Goal: Task Accomplishment & Management: Use online tool/utility

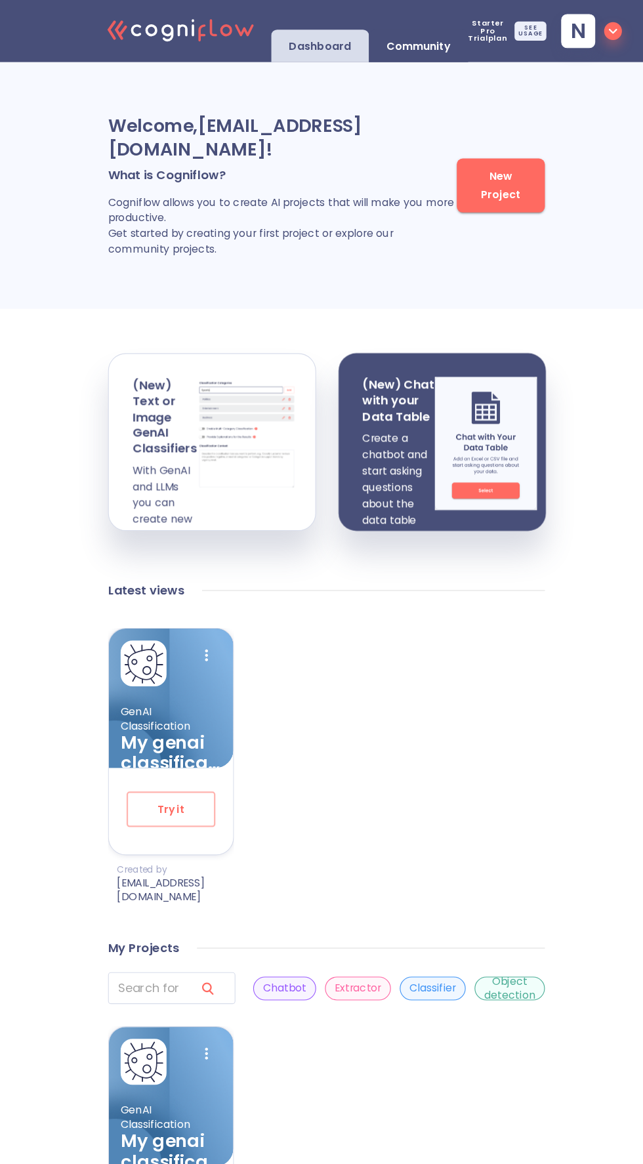
click at [484, 180] on span "New Project" at bounding box center [476, 164] width 52 height 32
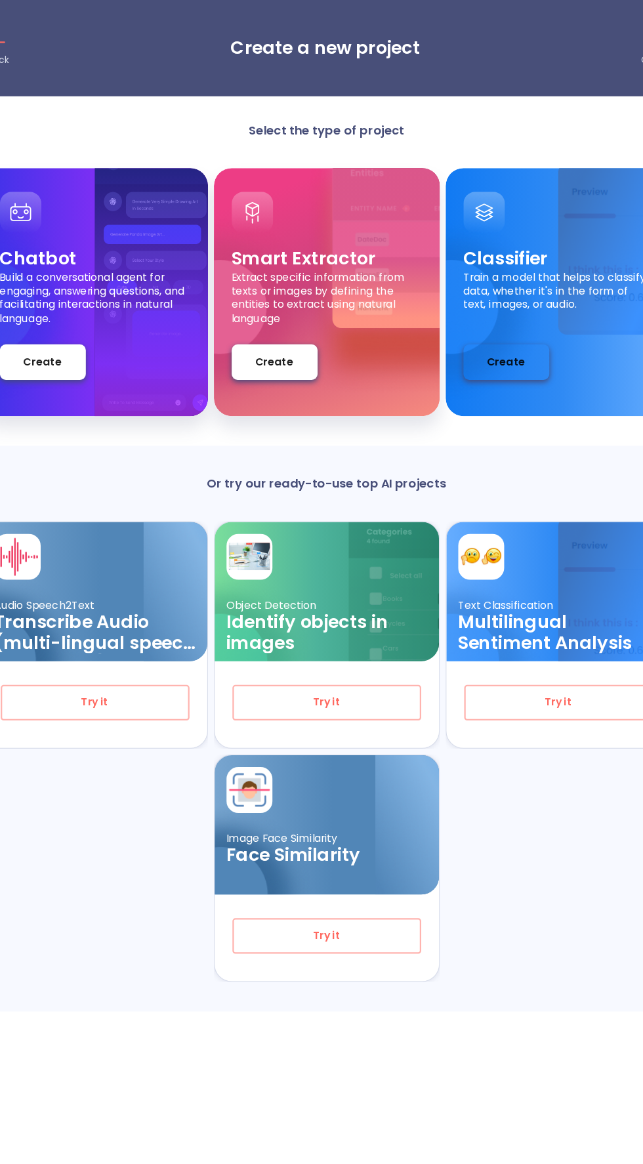
click at [501, 317] on button "Create" at bounding box center [481, 321] width 76 height 32
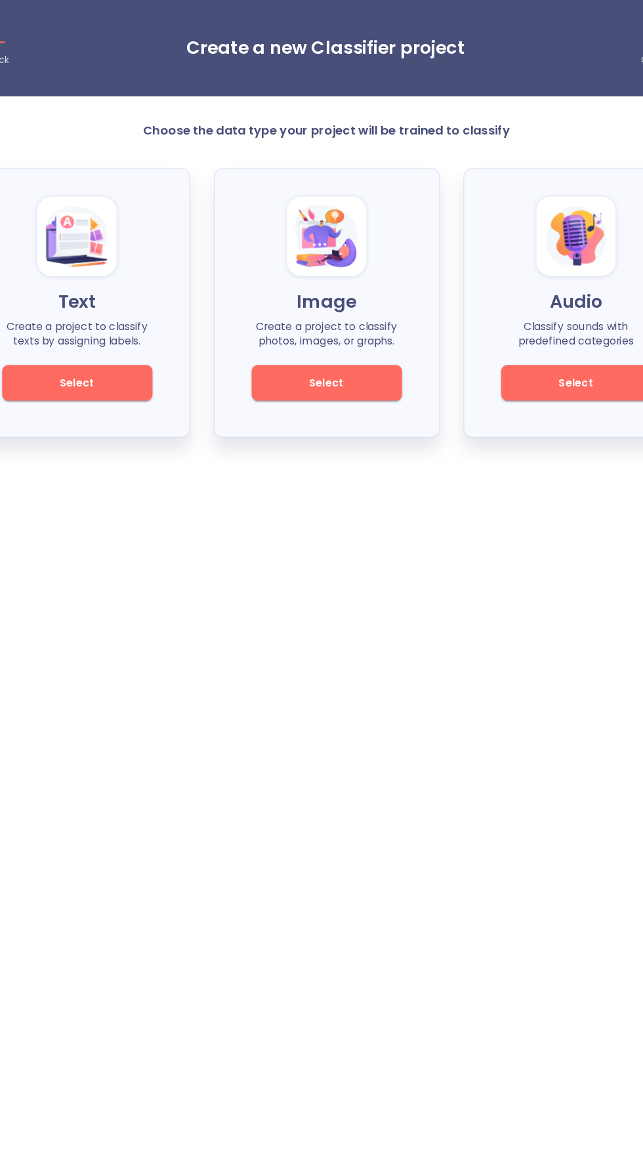
click at [349, 337] on span "Select" at bounding box center [322, 339] width 89 height 16
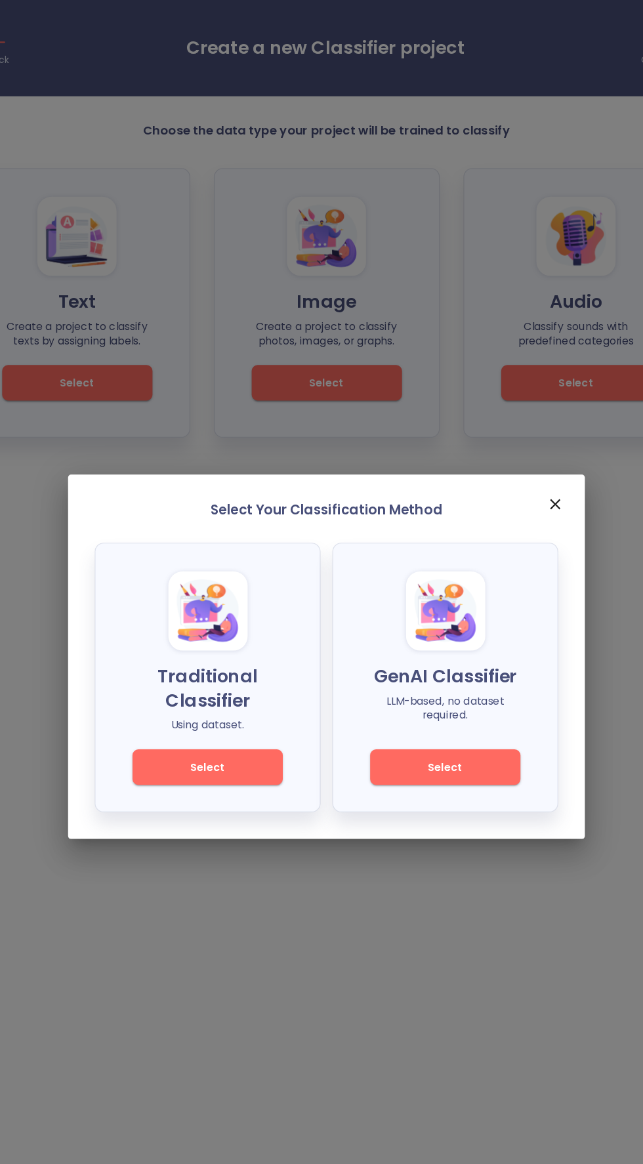
click at [461, 668] on button "Select" at bounding box center [426, 680] width 133 height 32
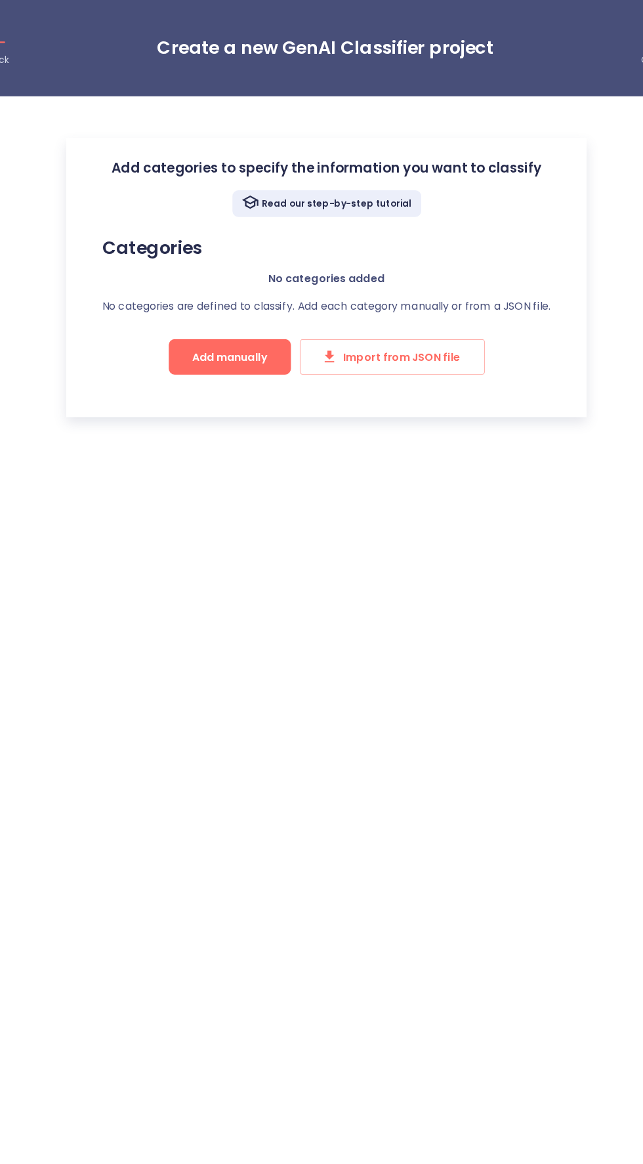
click at [247, 315] on span "Add manually" at bounding box center [236, 316] width 66 height 16
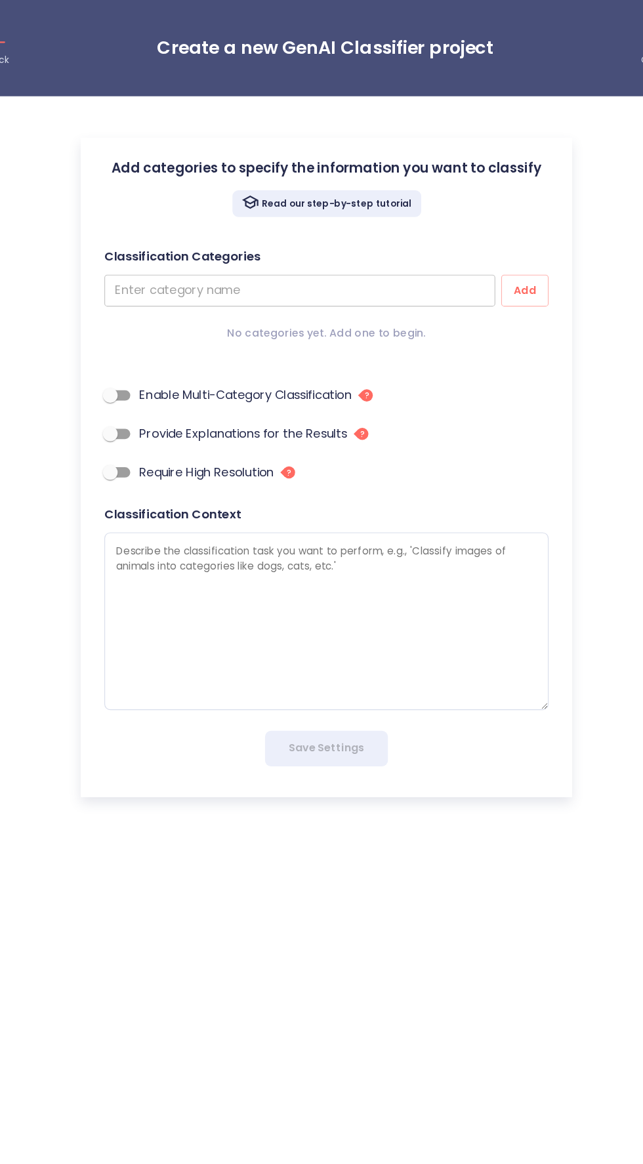
click at [399, 261] on input "text" at bounding box center [298, 258] width 347 height 28
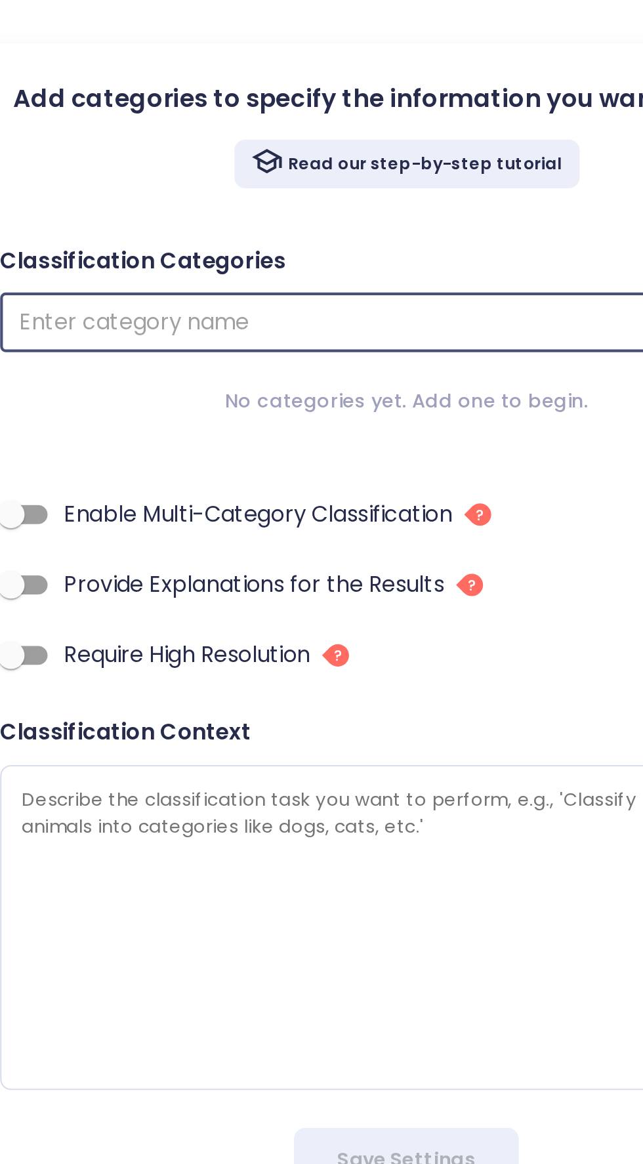
type textarea "x"
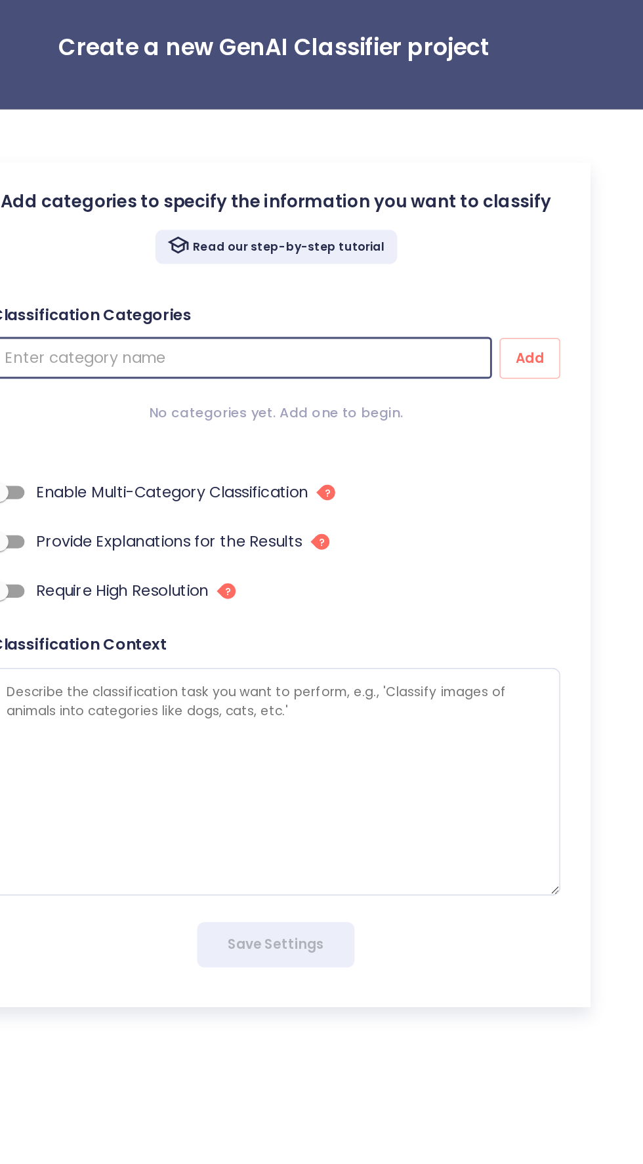
type input "F"
type textarea "x"
type input "Fr"
type textarea "x"
type input "Fra"
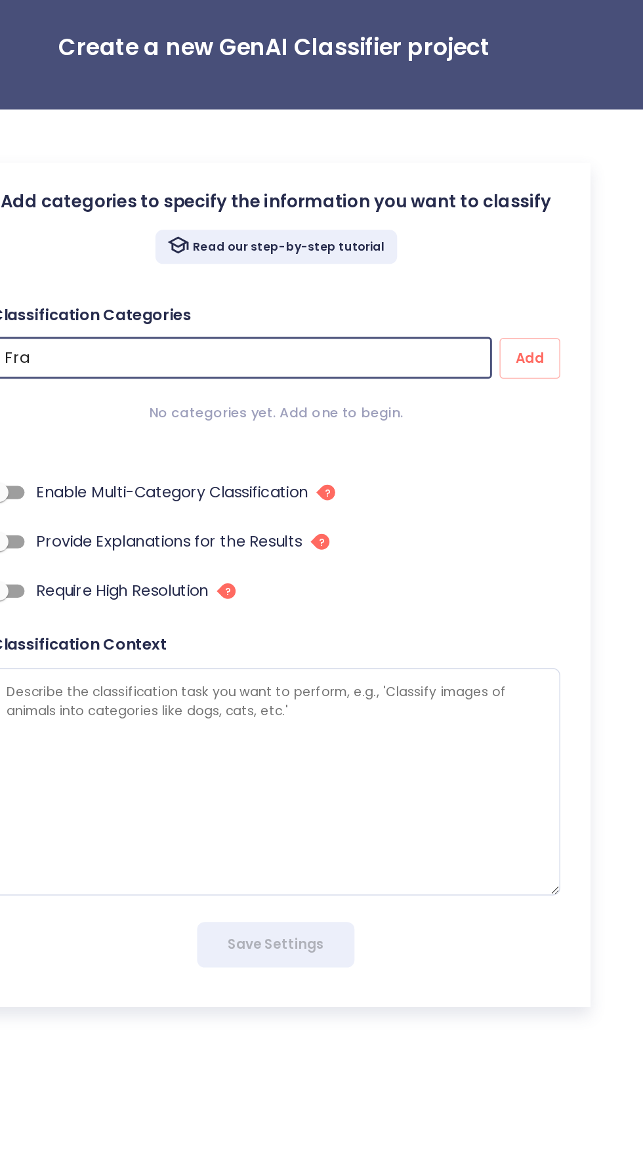
type textarea "x"
type input "Frau"
type textarea "x"
type input "Fraud"
type textarea "x"
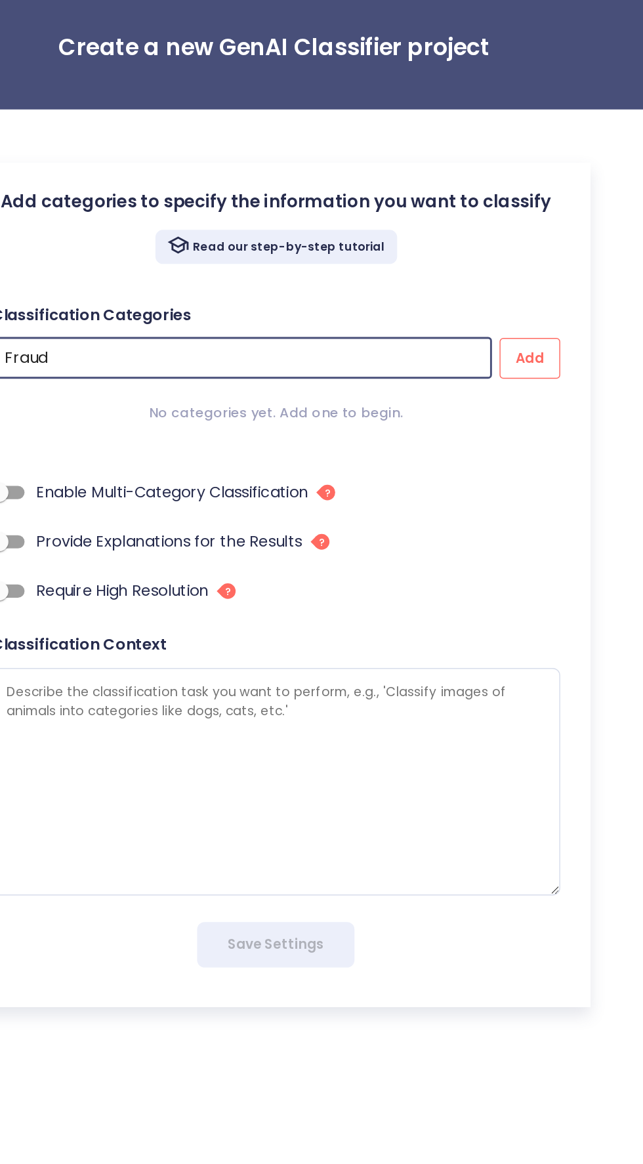
type input "Fraud"
click at [506, 259] on span "Add" at bounding box center [497, 257] width 21 height 16
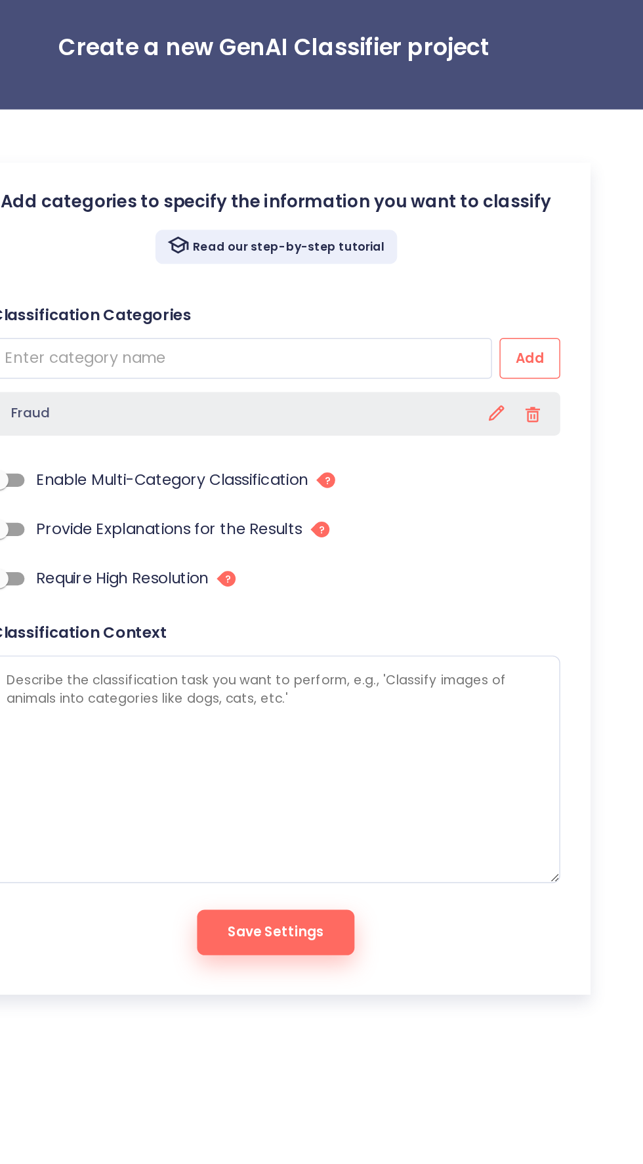
click at [499, 253] on span "Add" at bounding box center [497, 257] width 21 height 16
click at [402, 254] on input "text" at bounding box center [298, 258] width 347 height 28
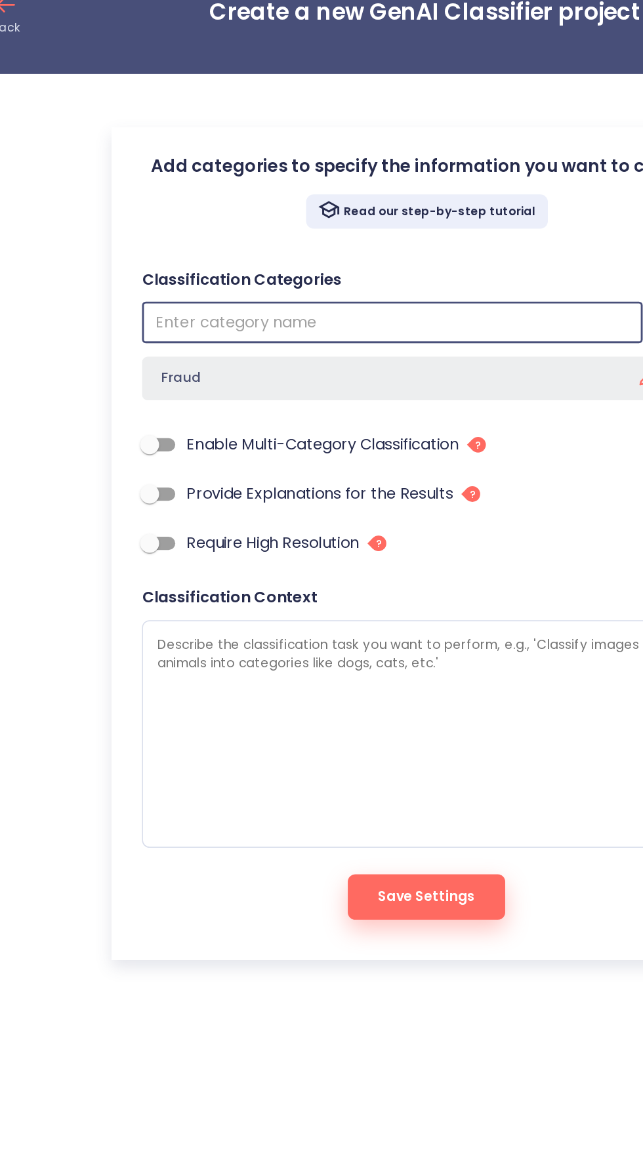
type textarea "x"
type input "S"
type textarea "x"
type input "Sc"
type textarea "x"
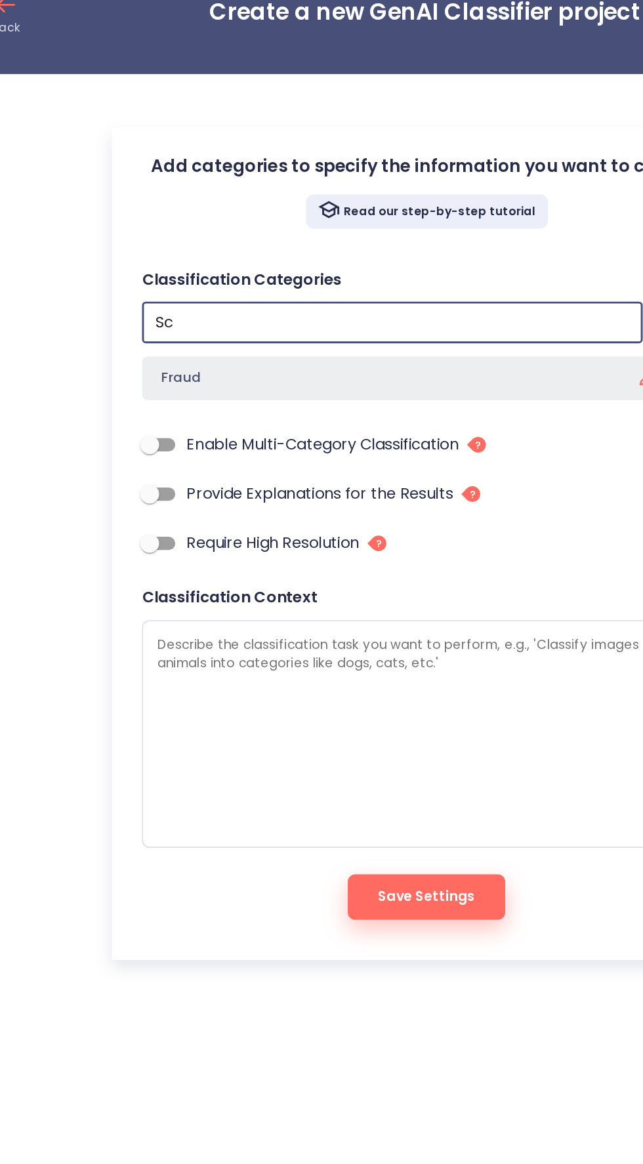
type input "Sca"
type textarea "x"
type input "Scam"
type textarea "x"
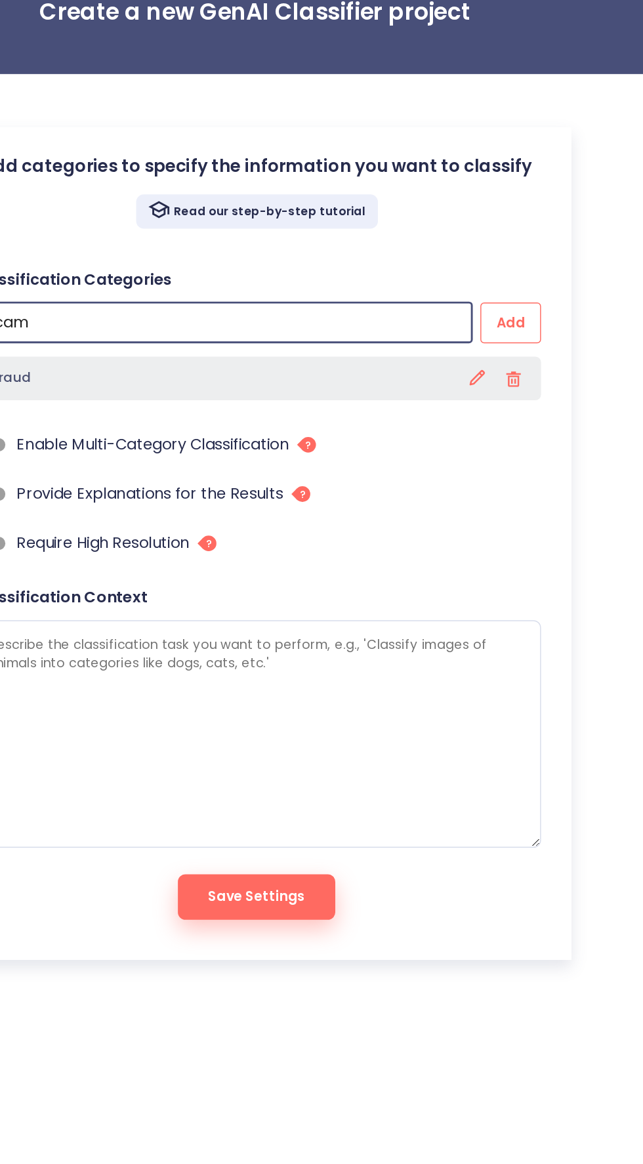
type input "Scam"
click at [500, 252] on span "Add" at bounding box center [497, 257] width 21 height 16
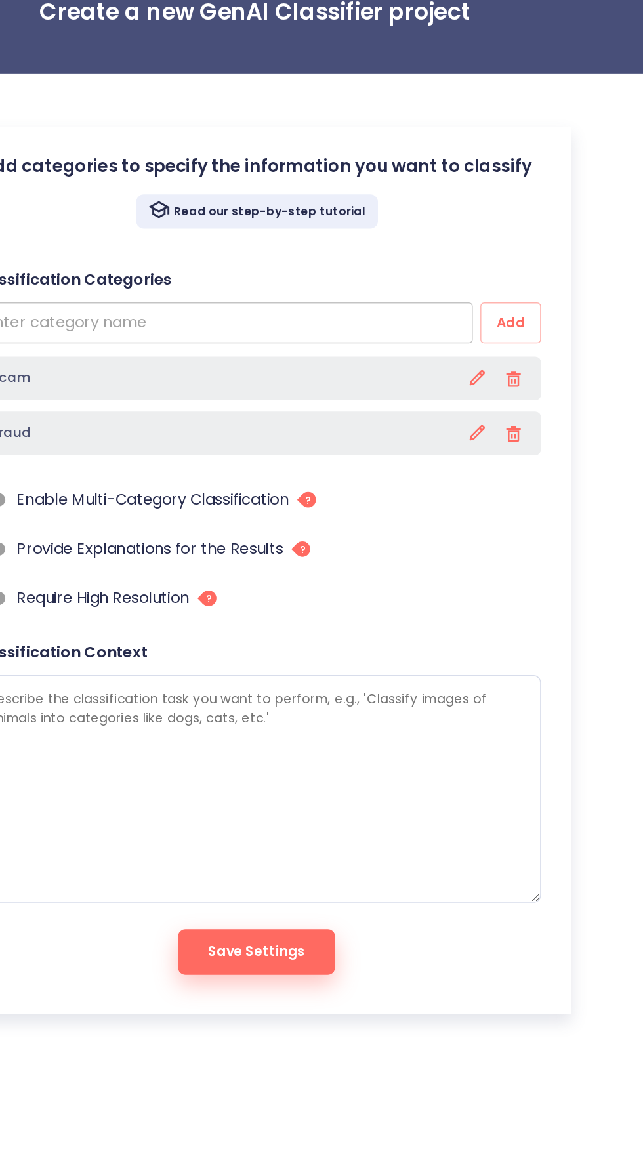
click at [389, 262] on input "text" at bounding box center [298, 258] width 347 height 28
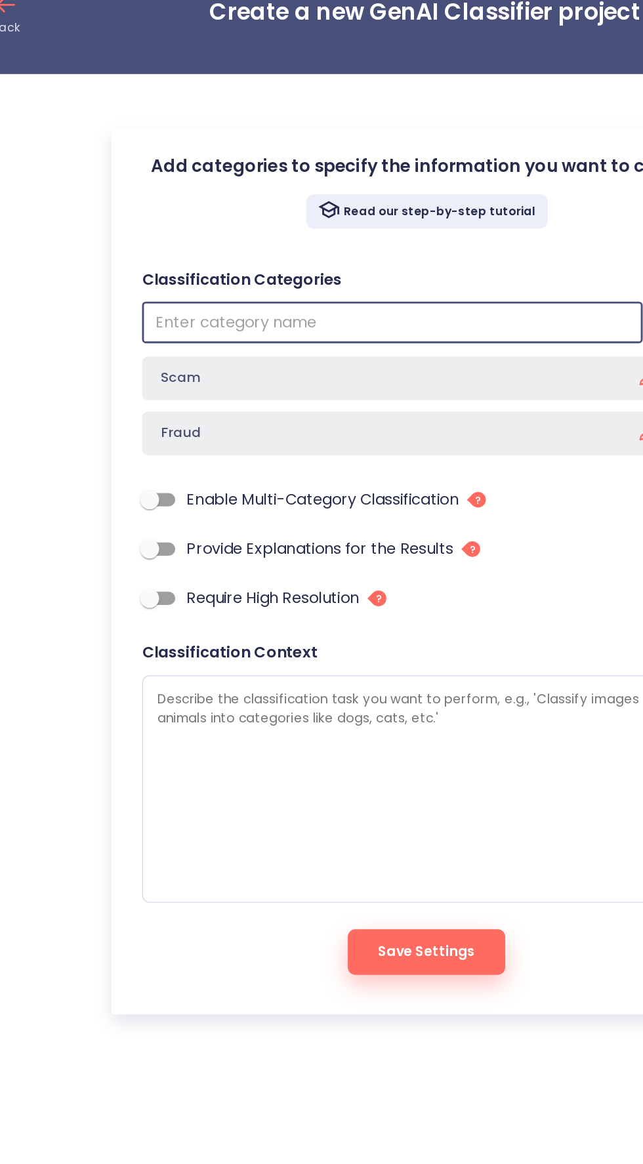
type textarea "x"
type input "C"
type textarea "x"
type input "Cy"
type textarea "x"
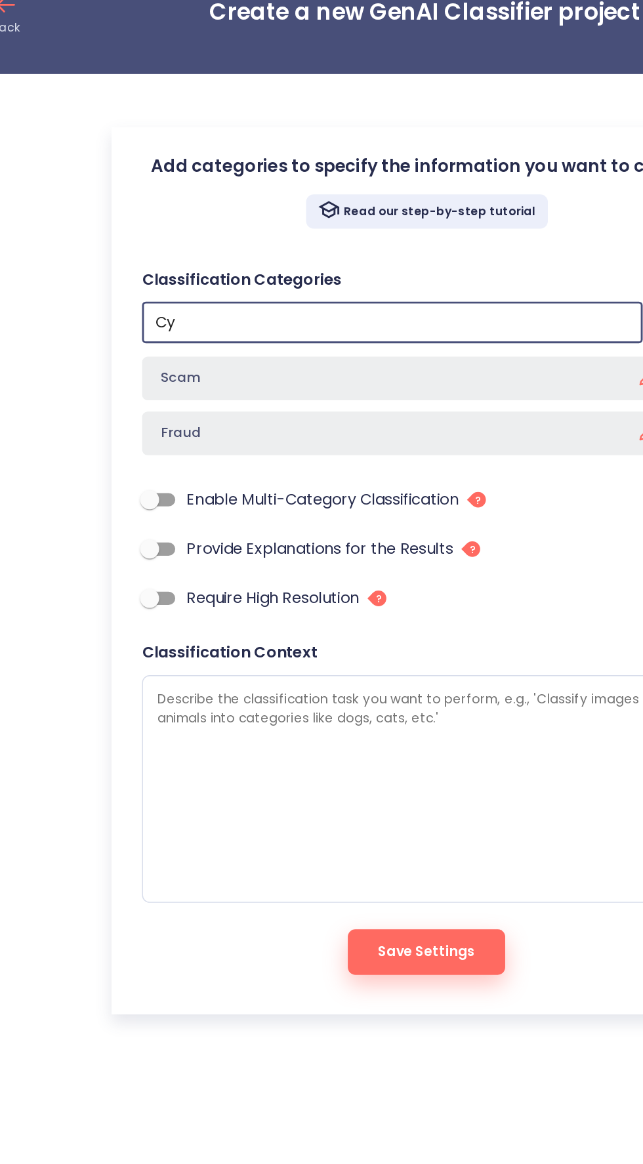
type input "Cyb"
type textarea "x"
type input "Cybe"
type textarea "x"
type input "Cyber"
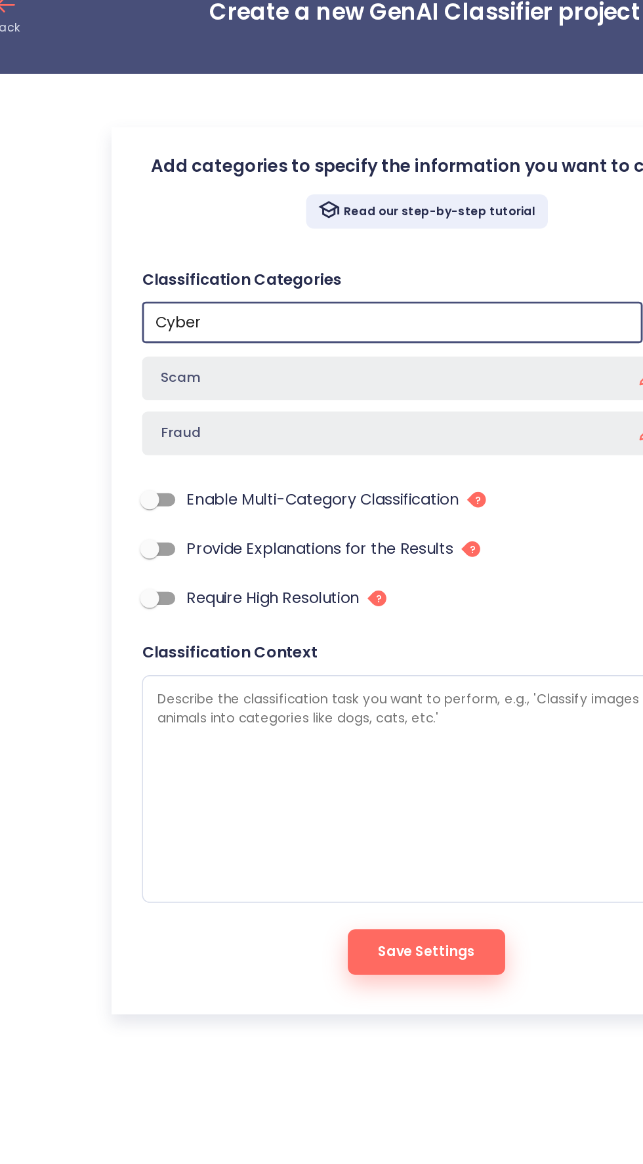
type textarea "x"
type input "Cyber"
type textarea "x"
type input "Cyber c"
type textarea "x"
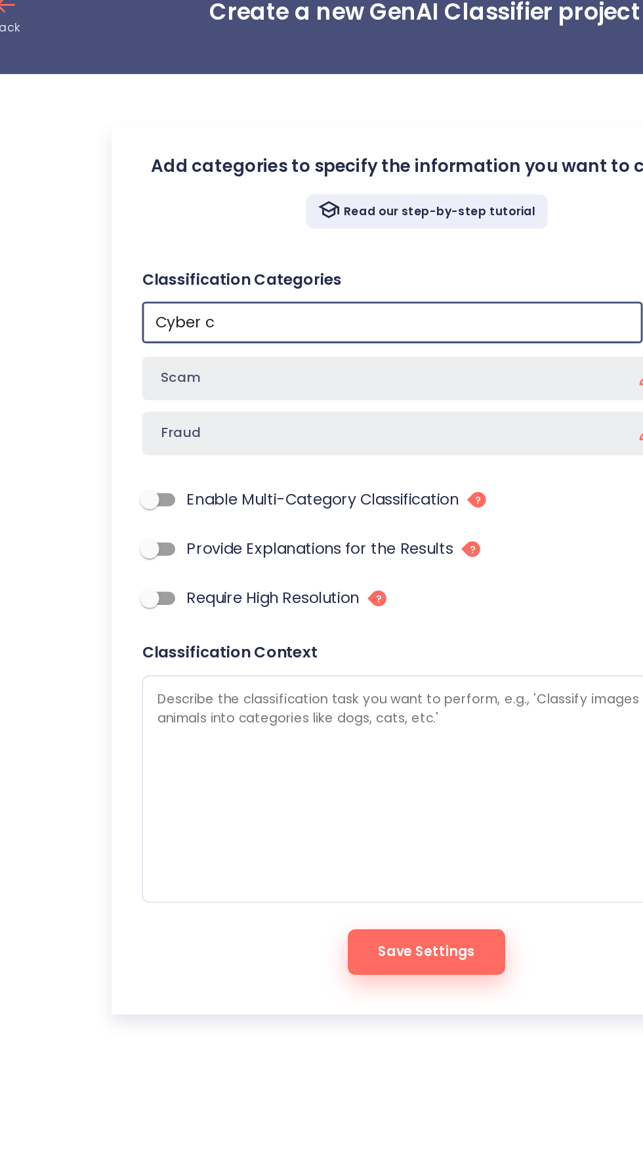
type input "Cyber cr"
type textarea "x"
type input "Cyber cri"
type textarea "x"
type input "Cyber crim"
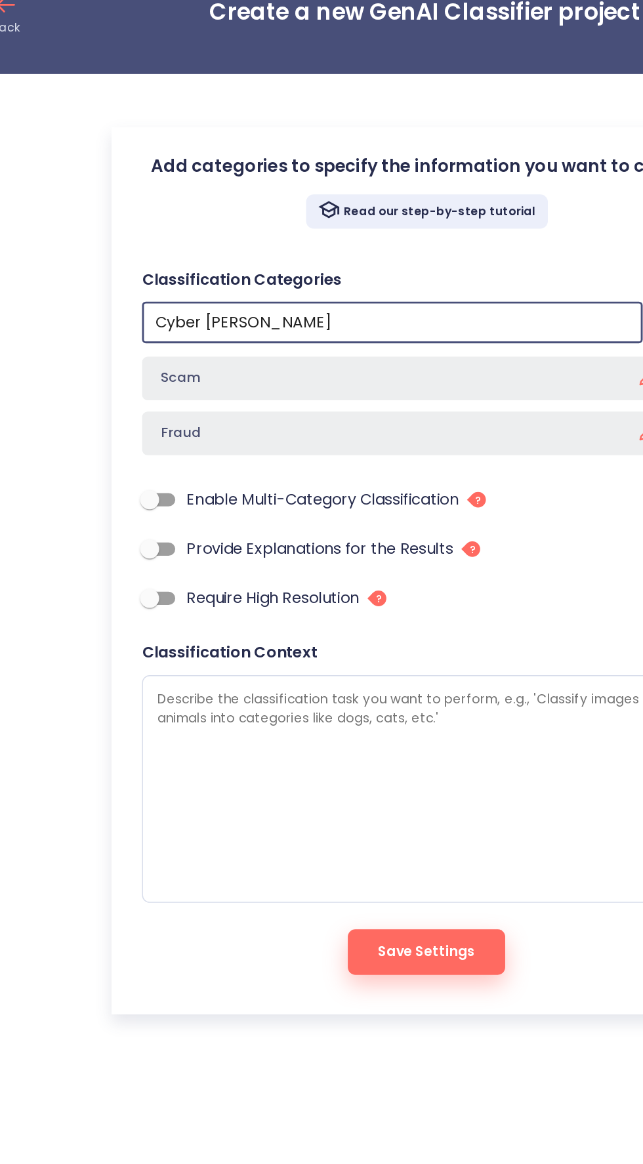
type textarea "x"
type input "Cyber crime"
type textarea "x"
type input "Cyber crimes"
type textarea "x"
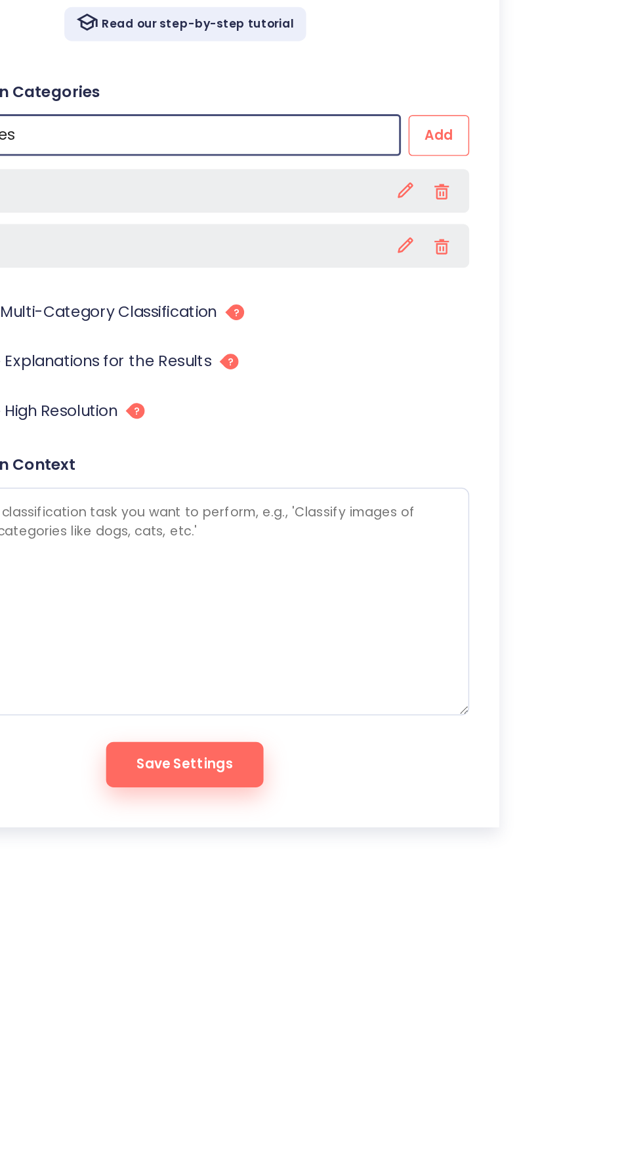
type input "Cyber crimes"
click at [507, 255] on span "Add" at bounding box center [497, 257] width 21 height 16
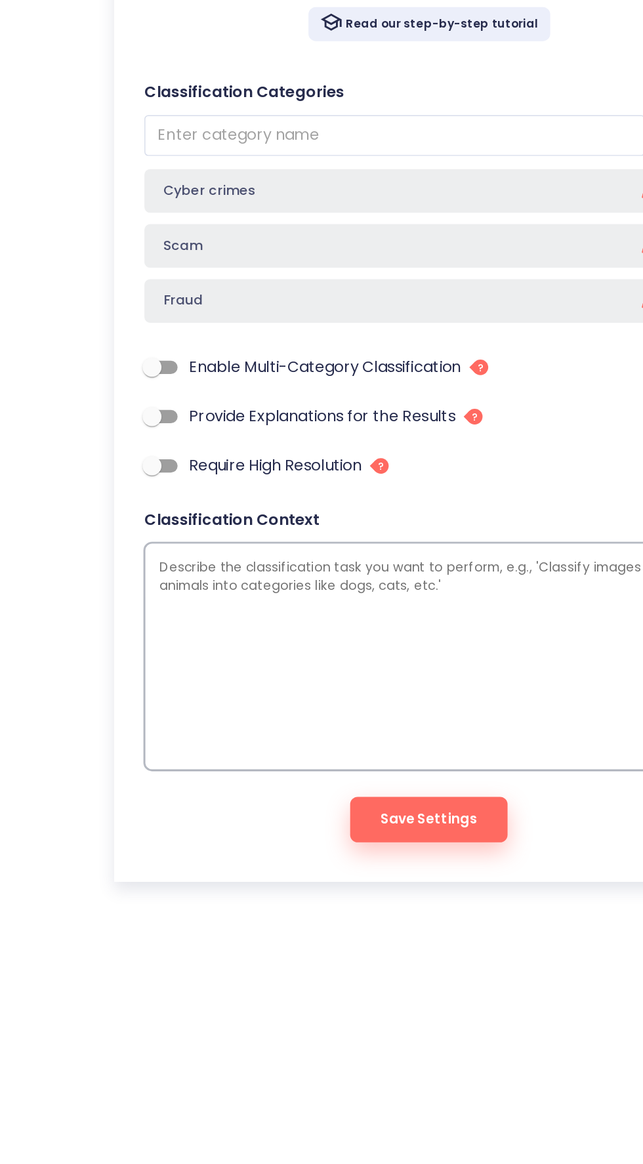
click at [348, 592] on textarea at bounding box center [322, 619] width 394 height 158
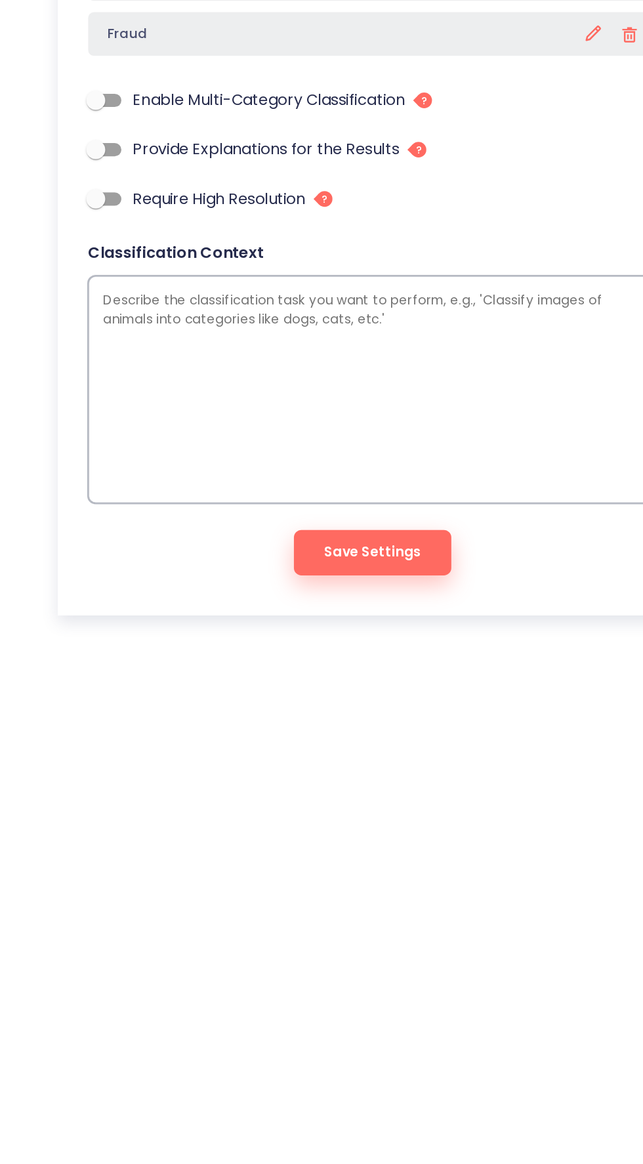
type textarea "x"
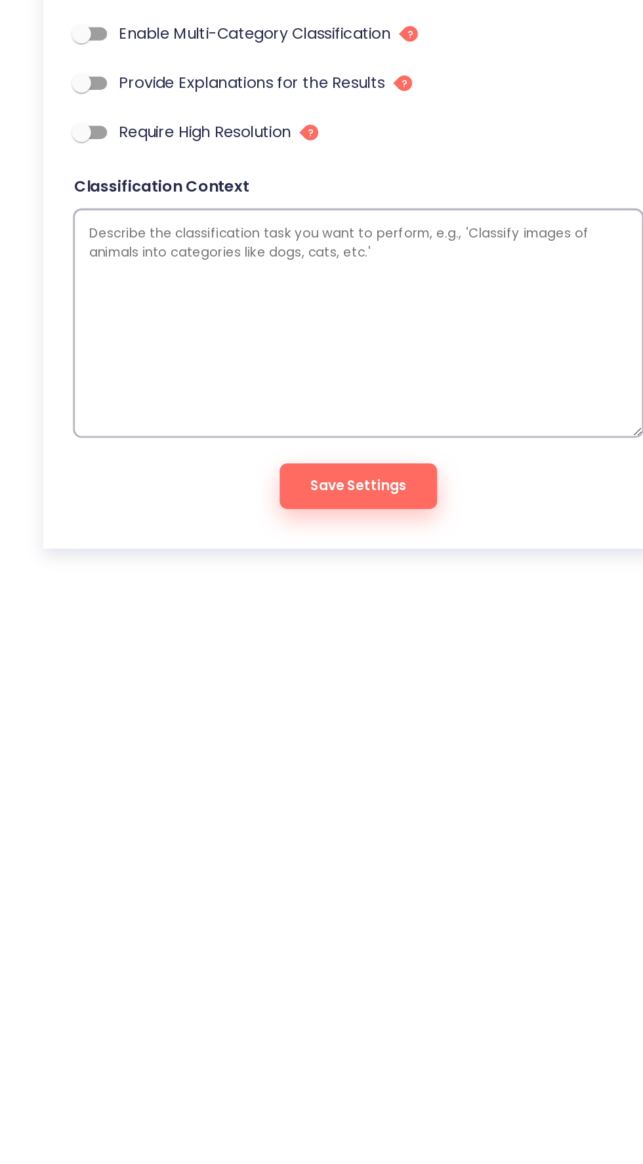
type textarea "C"
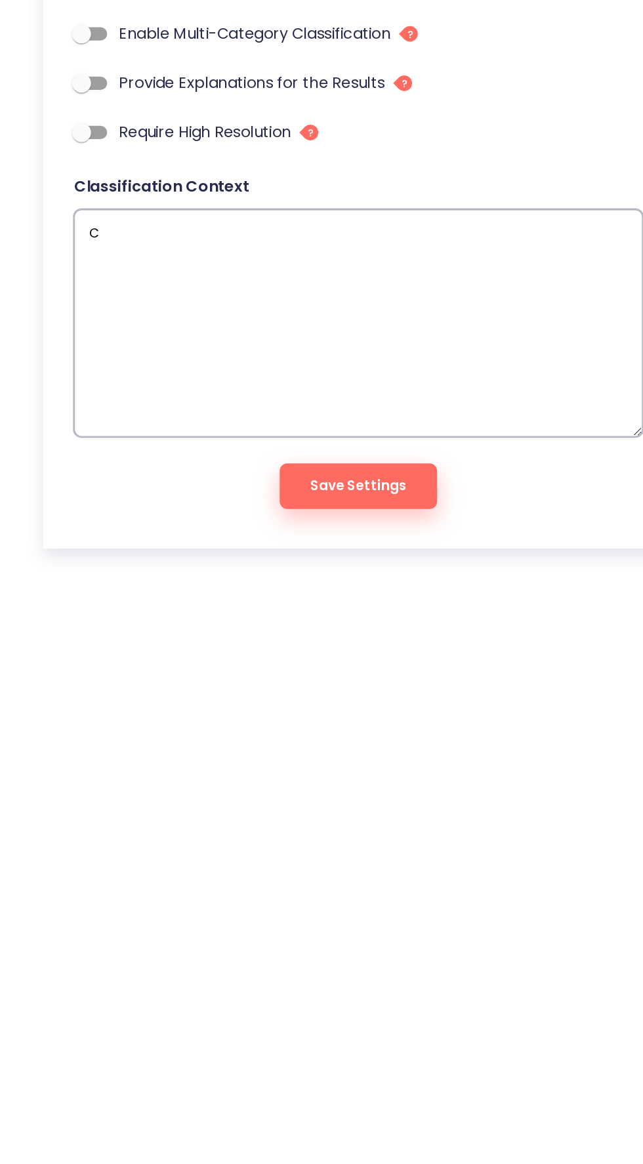
type textarea "x"
type textarea "Cl"
type textarea "x"
type textarea "Cla"
type textarea "x"
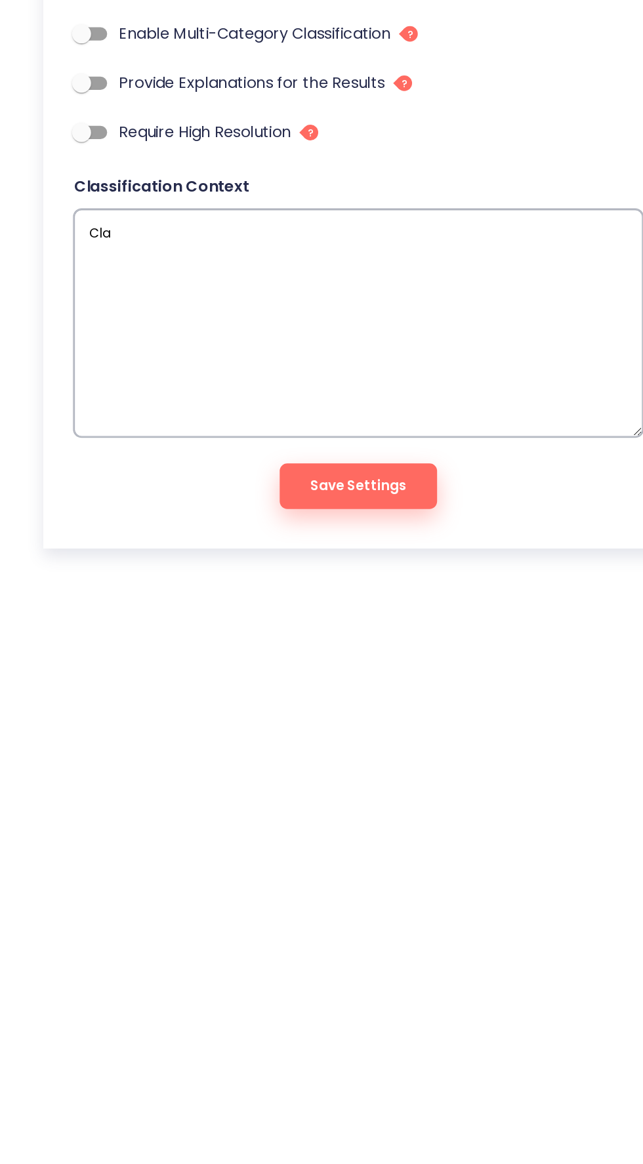
type textarea "Clas"
type textarea "x"
type textarea "Class"
type textarea "x"
type textarea "Classi"
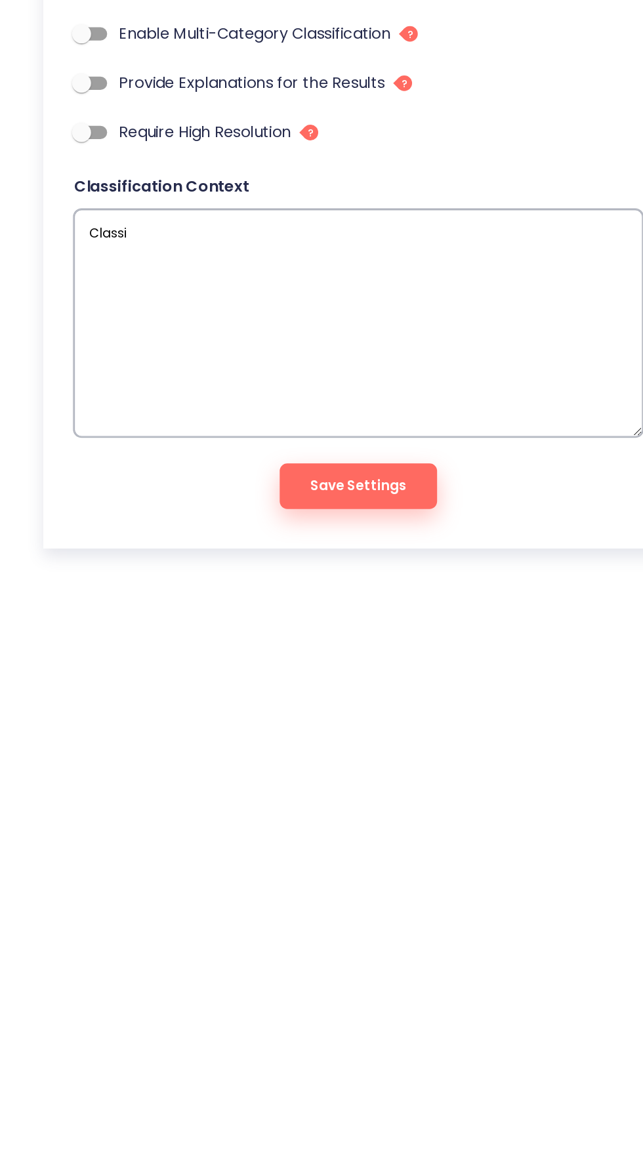
type textarea "x"
type textarea "Classif"
type textarea "x"
type textarea "Classify"
type textarea "x"
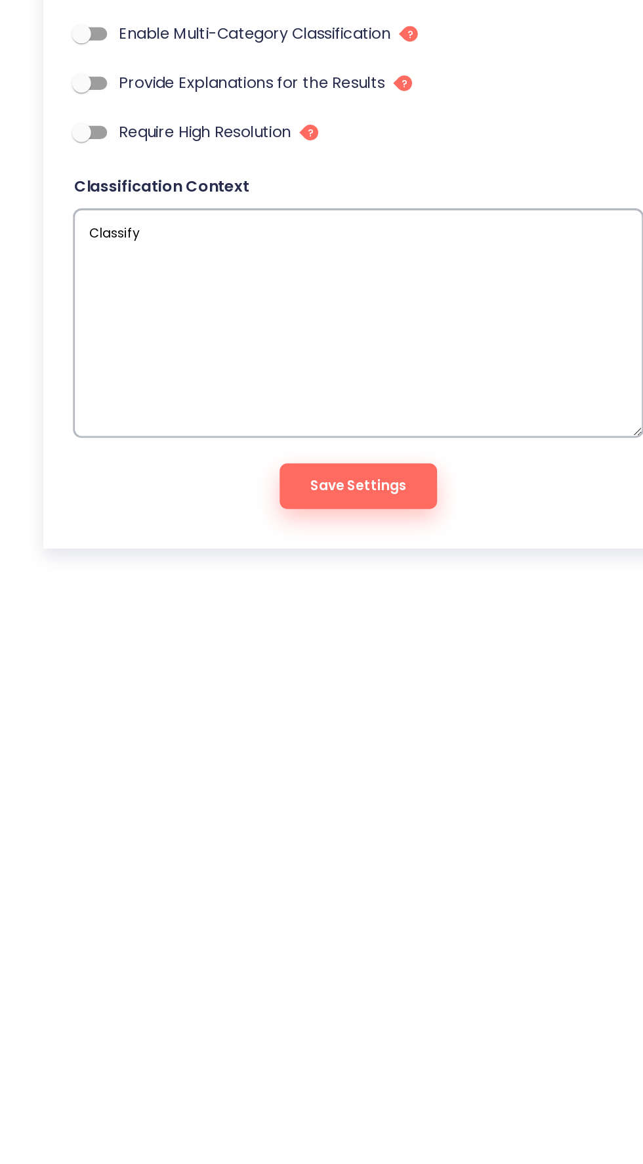
type textarea "Classify"
type textarea "x"
type textarea "Classify"
type textarea "x"
type textarea "Classif"
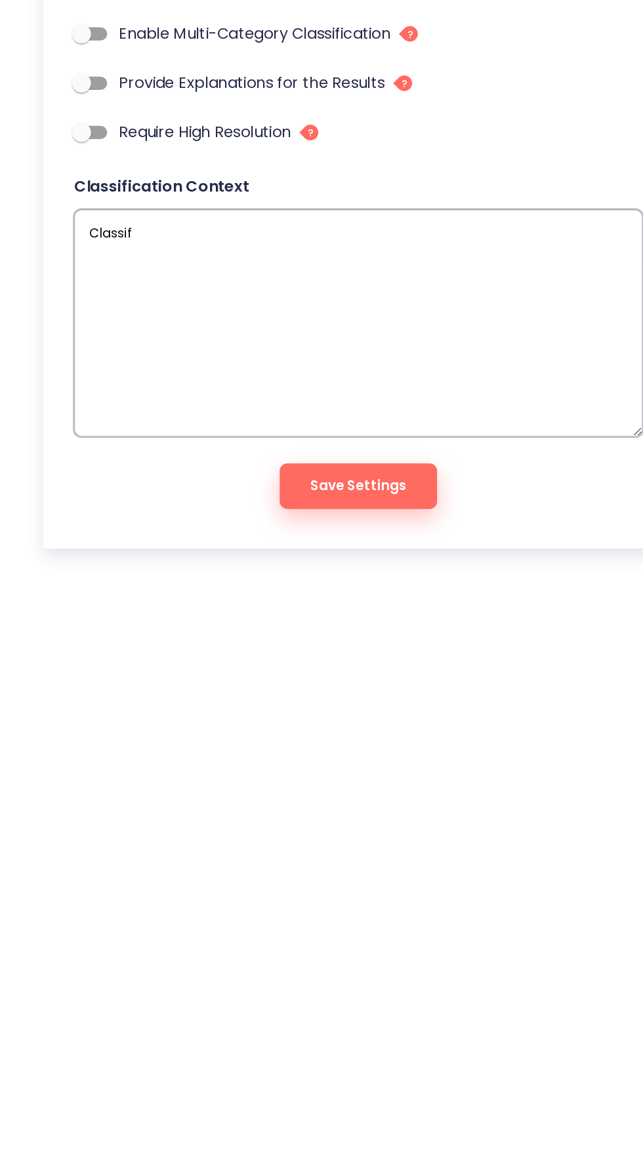
type textarea "x"
type textarea "Classi"
type textarea "x"
type textarea "Class"
type textarea "x"
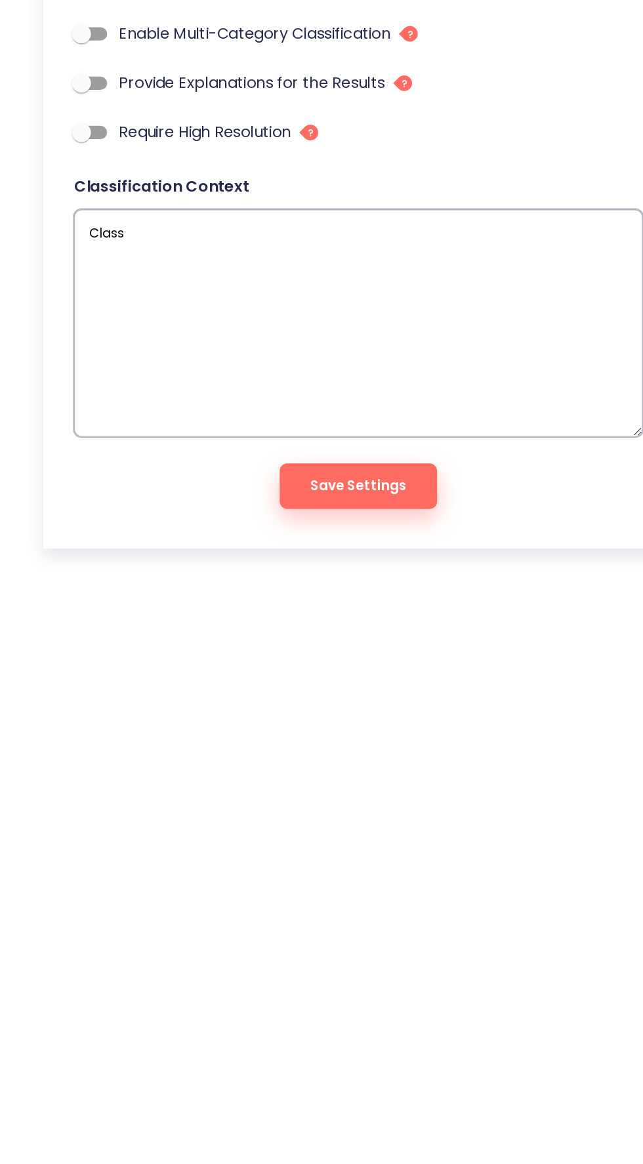
type textarea "Clas"
type textarea "x"
type textarea "Cla"
type textarea "x"
type textarea "Cl"
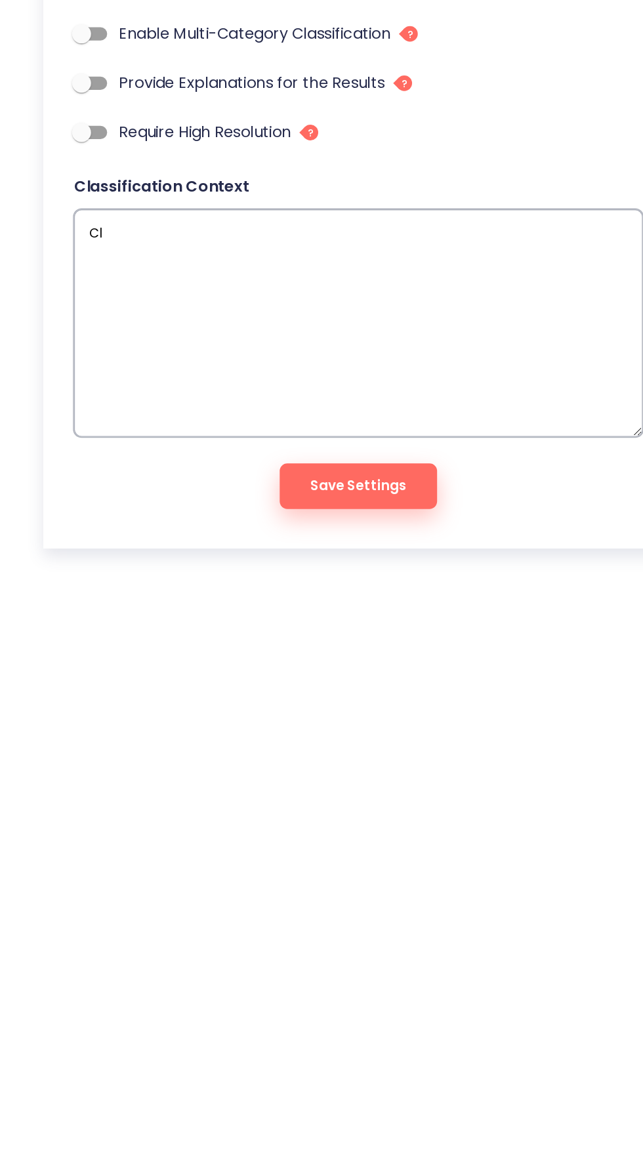
type textarea "x"
type textarea "C"
type textarea "x"
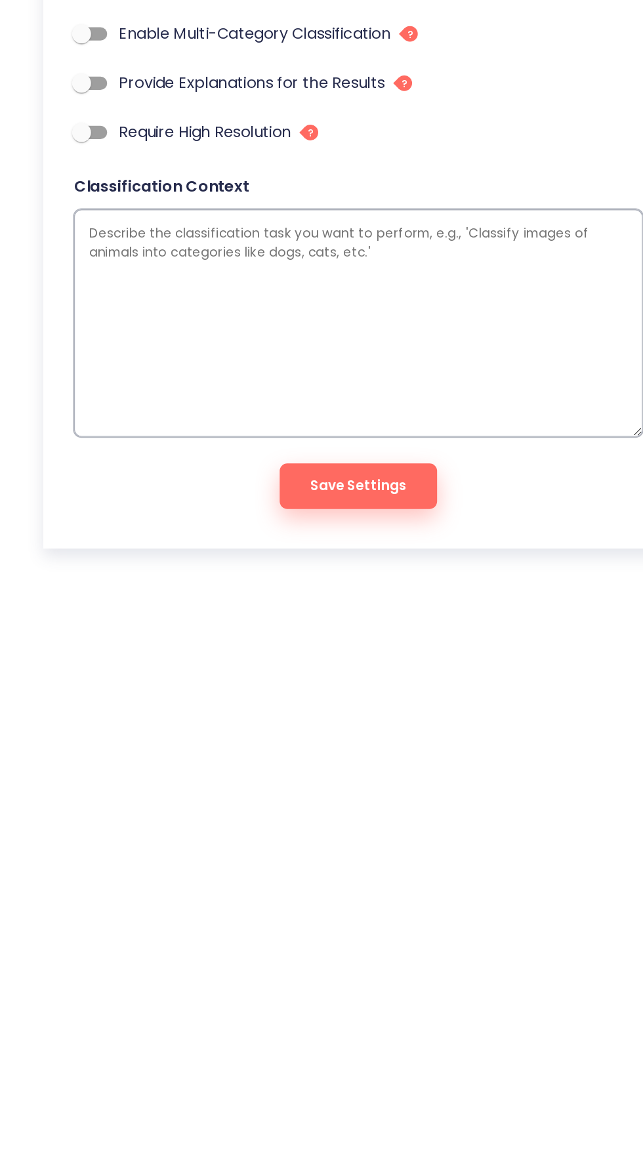
type textarea "x"
type textarea "C"
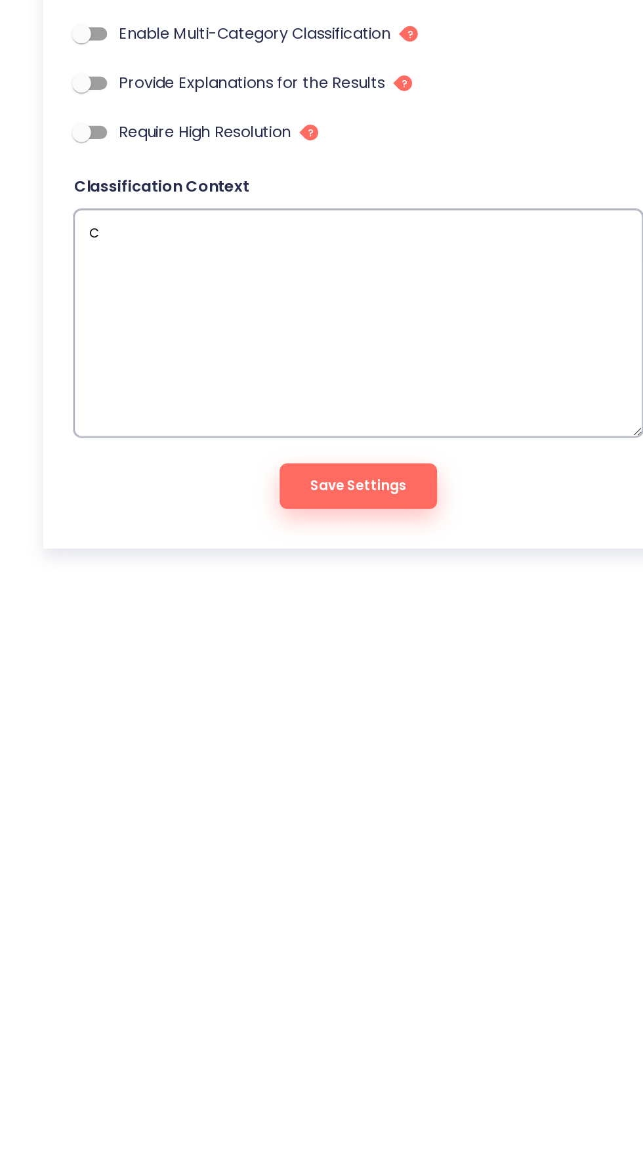
type textarea "x"
type textarea "Cl"
type textarea "x"
type textarea "Cla"
type textarea "x"
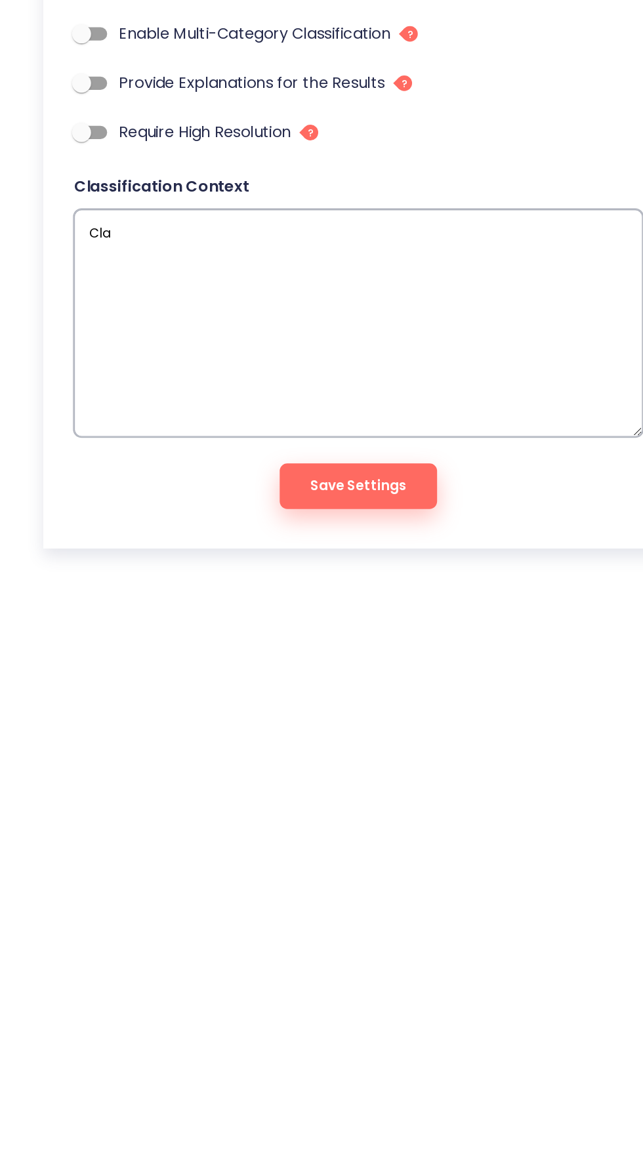
type textarea "Clas"
type textarea "x"
type textarea "Class"
type textarea "x"
type textarea "Classi"
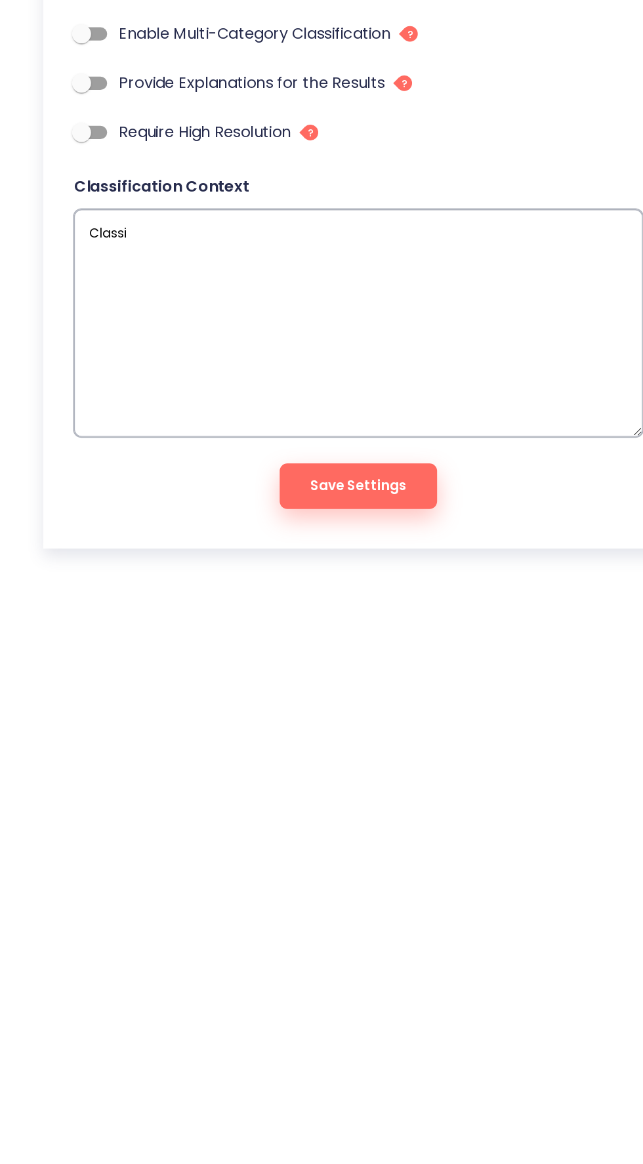
type textarea "x"
type textarea "Classif"
type textarea "x"
type textarea "Classify"
type textarea "x"
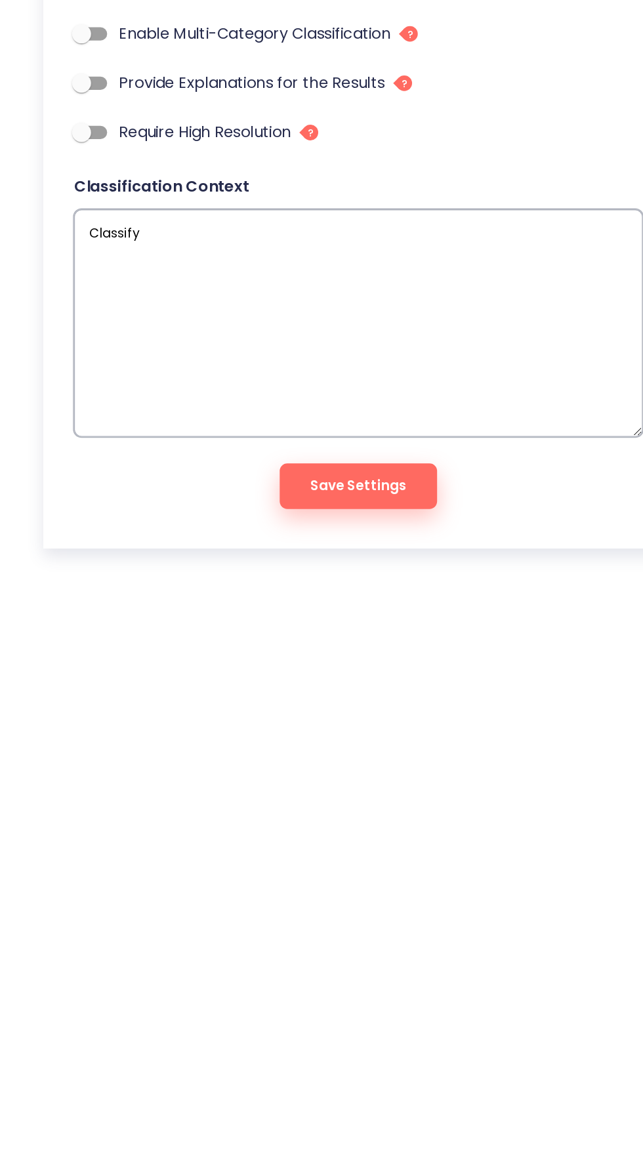
type textarea "Classify"
type textarea "x"
type textarea "Classify i"
type textarea "x"
type textarea "Classify im"
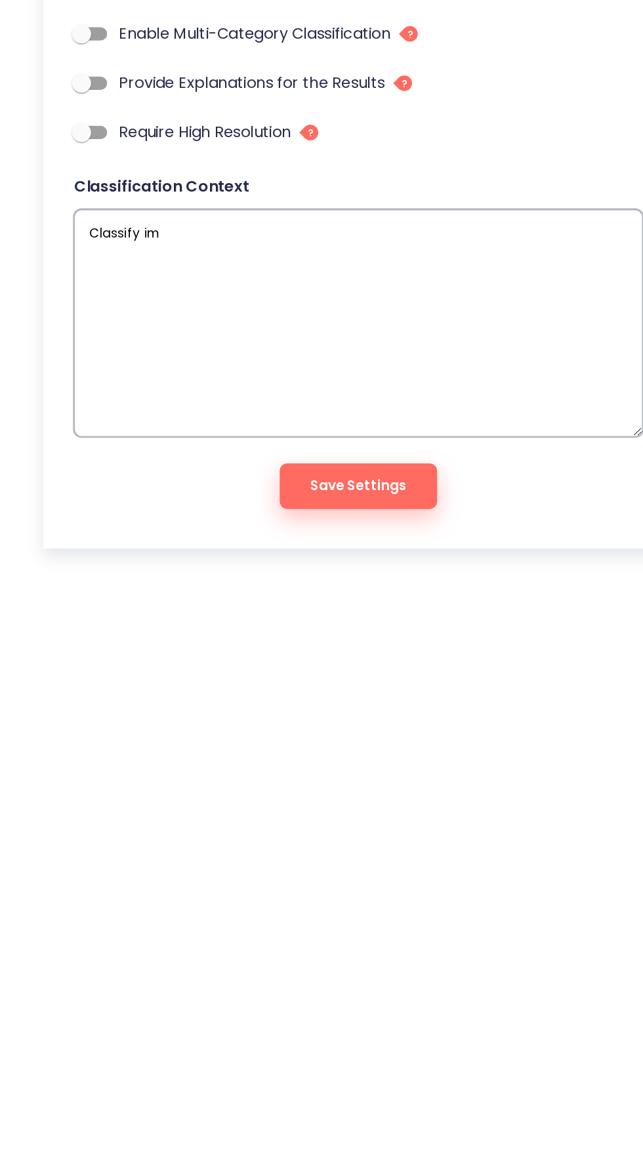
type textarea "x"
type textarea "Classify ima"
type textarea "x"
type textarea "Classify imag"
type textarea "x"
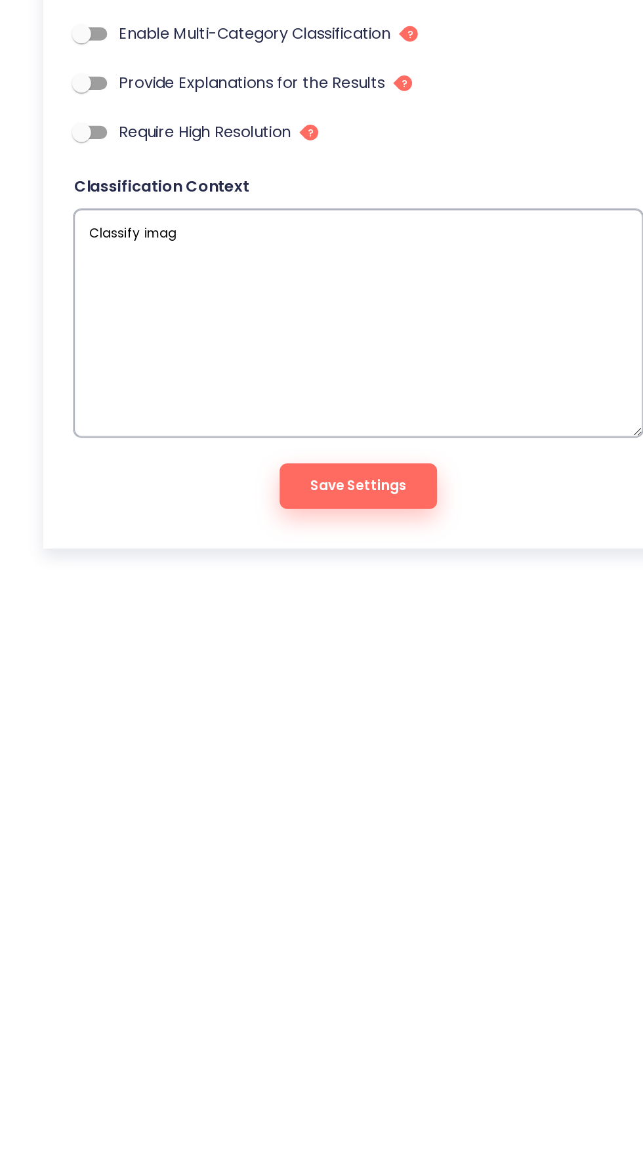
type textarea "Classify image"
type textarea "x"
type textarea "Classify images"
type textarea "x"
type textarea "Classify images"
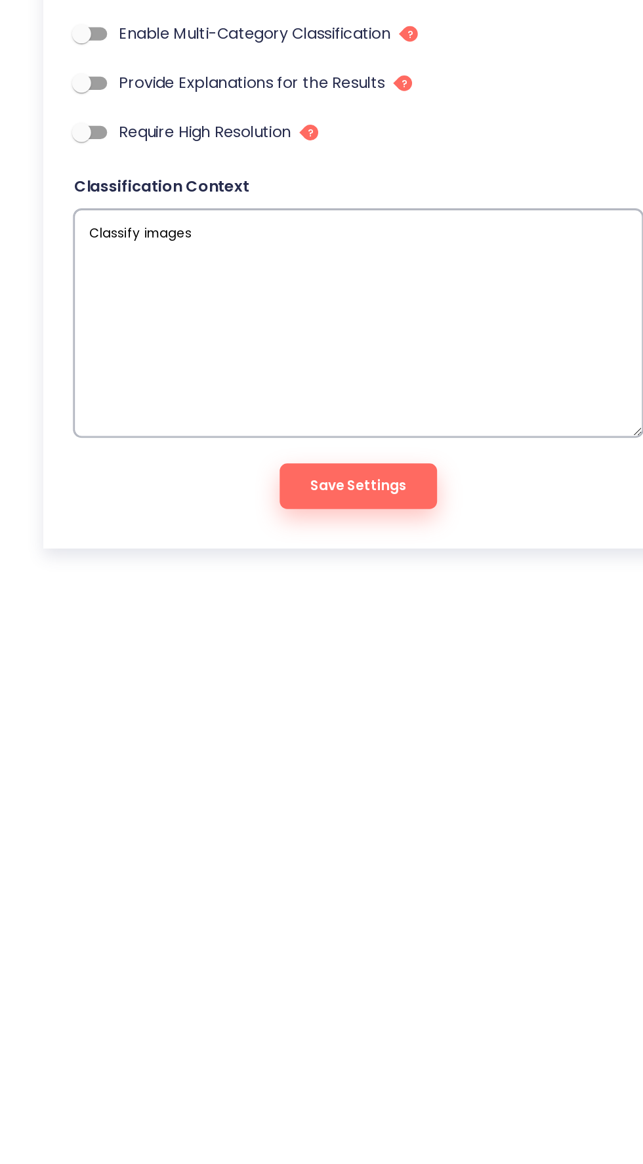
type textarea "x"
type textarea "Classify images i"
type textarea "x"
type textarea "Classify images in"
type textarea "x"
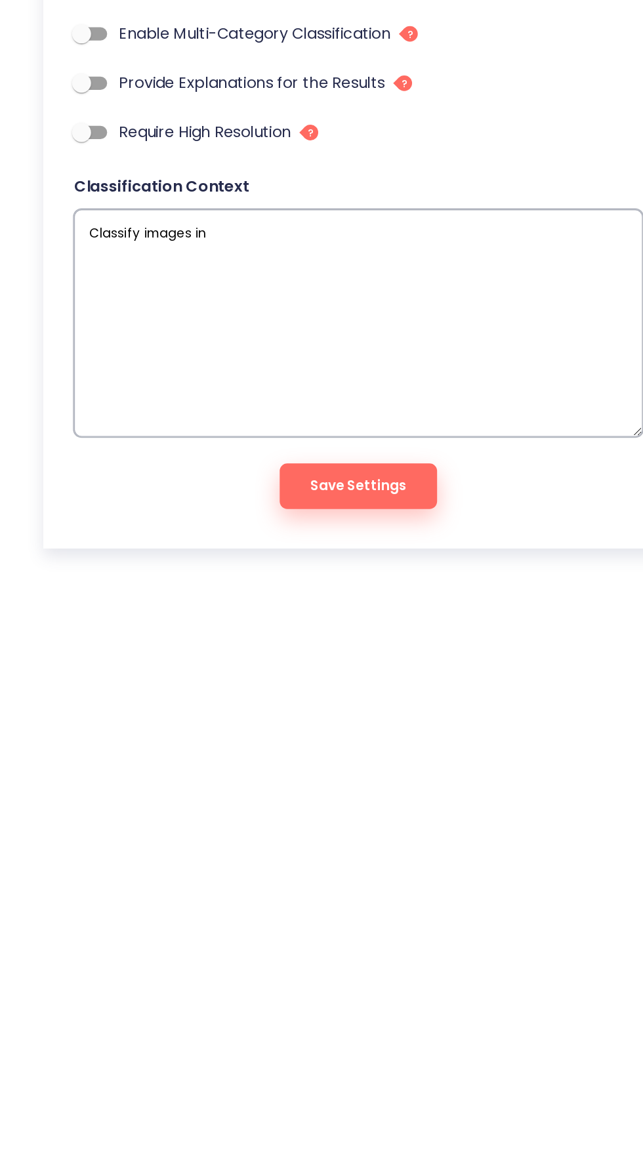
type textarea "Classify images int"
type textarea "x"
type textarea "Classify images into"
type textarea "x"
type textarea "Classify images into"
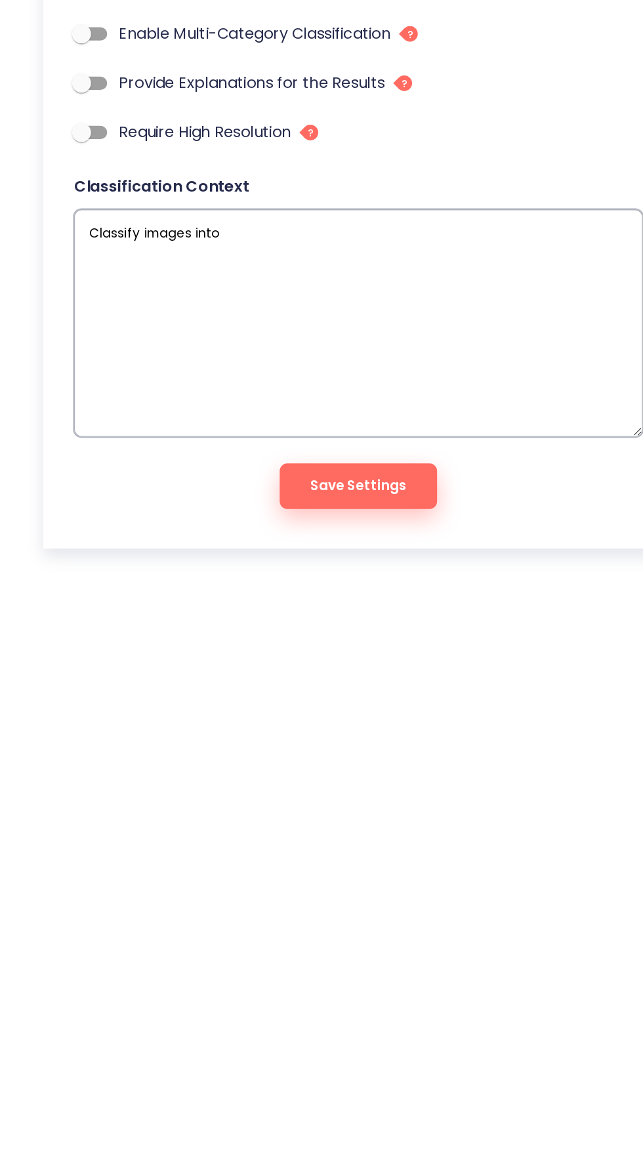
type textarea "x"
type textarea "Classify images into c"
type textarea "x"
type textarea "Classify images into ca"
type textarea "x"
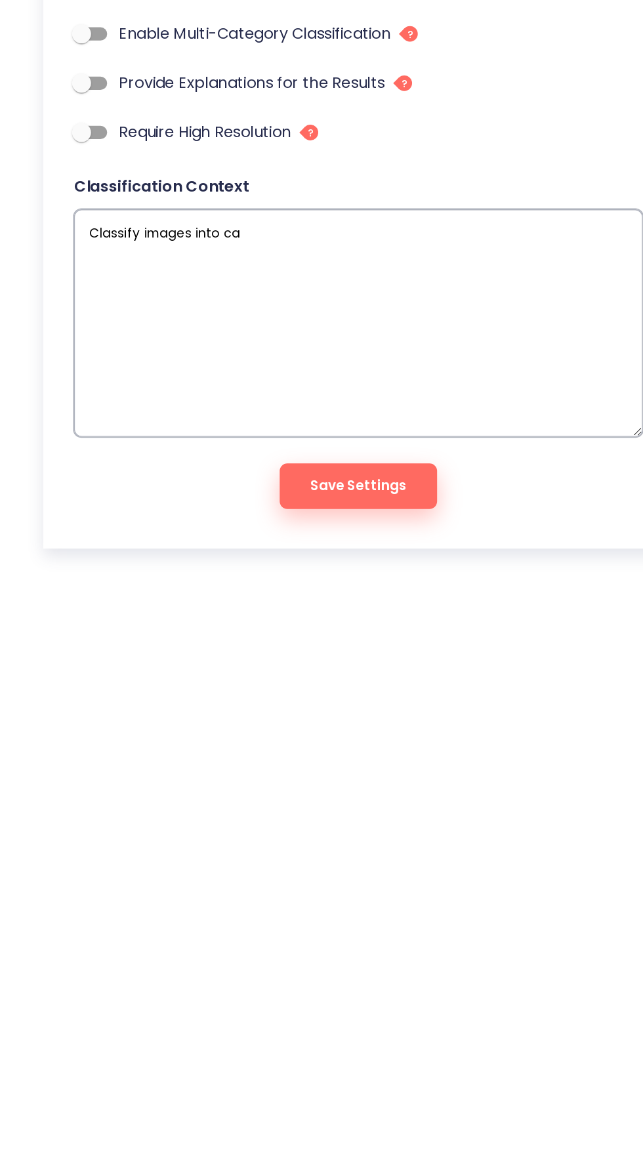
type textarea "Classify images into cat"
type textarea "x"
type textarea "Classify images into cate"
type textarea "x"
type textarea "Classify images into cater"
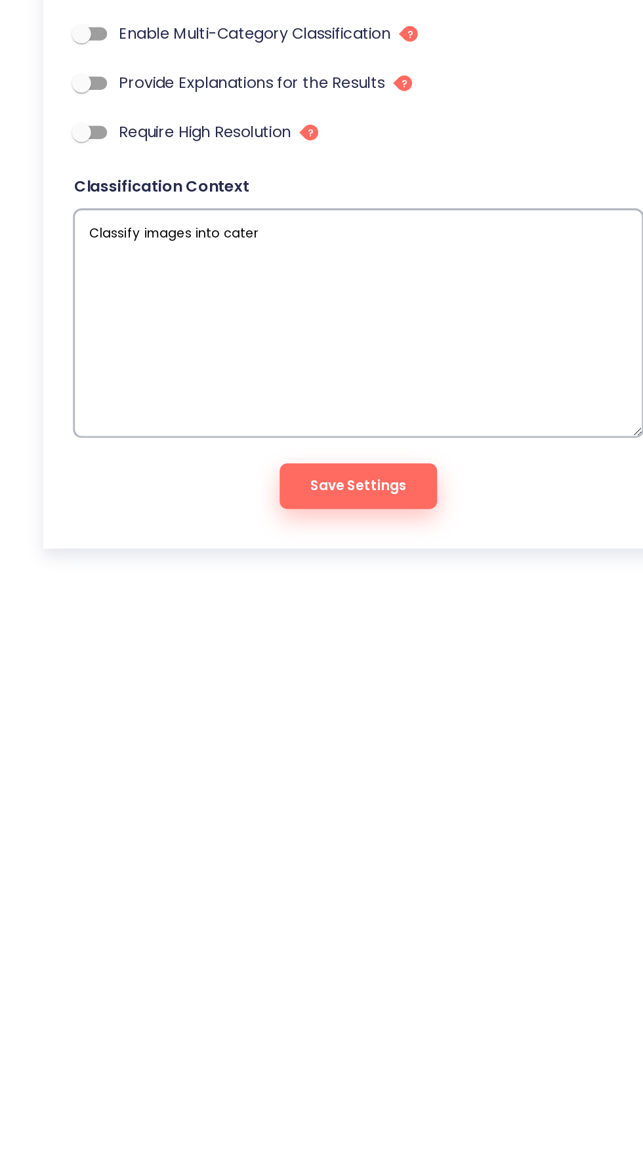
type textarea "x"
type textarea "Classify images into cate"
type textarea "x"
type textarea "Classify images into category"
type textarea "x"
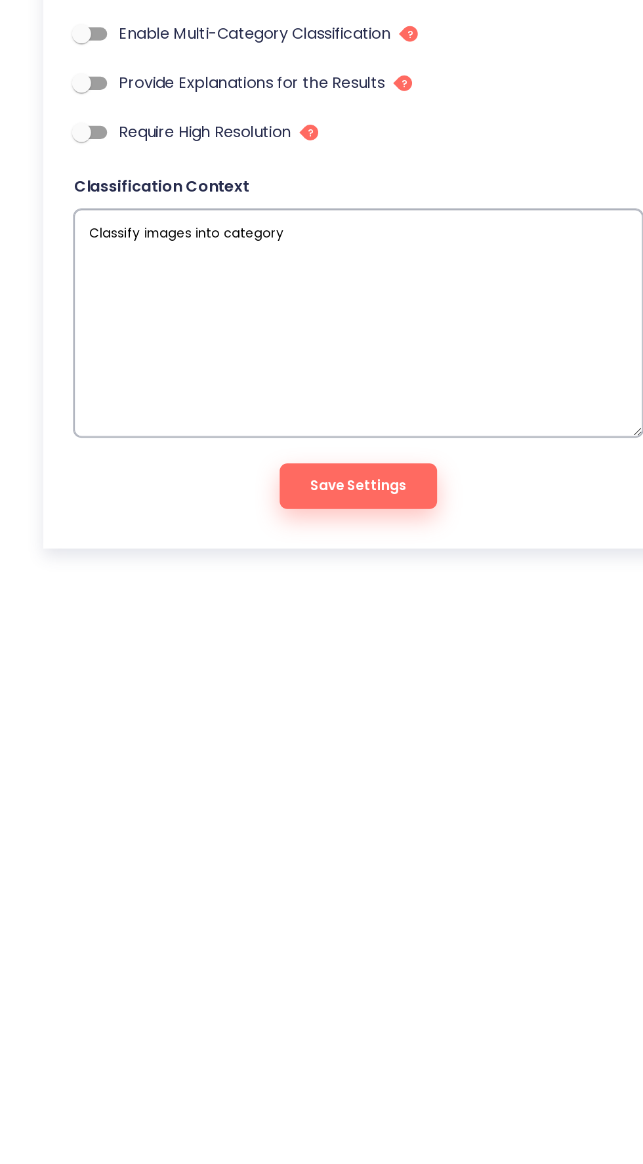
type textarea "Classify images into category"
type textarea "x"
type textarea "Classify images into categor"
type textarea "x"
type textarea "Classify images into categori"
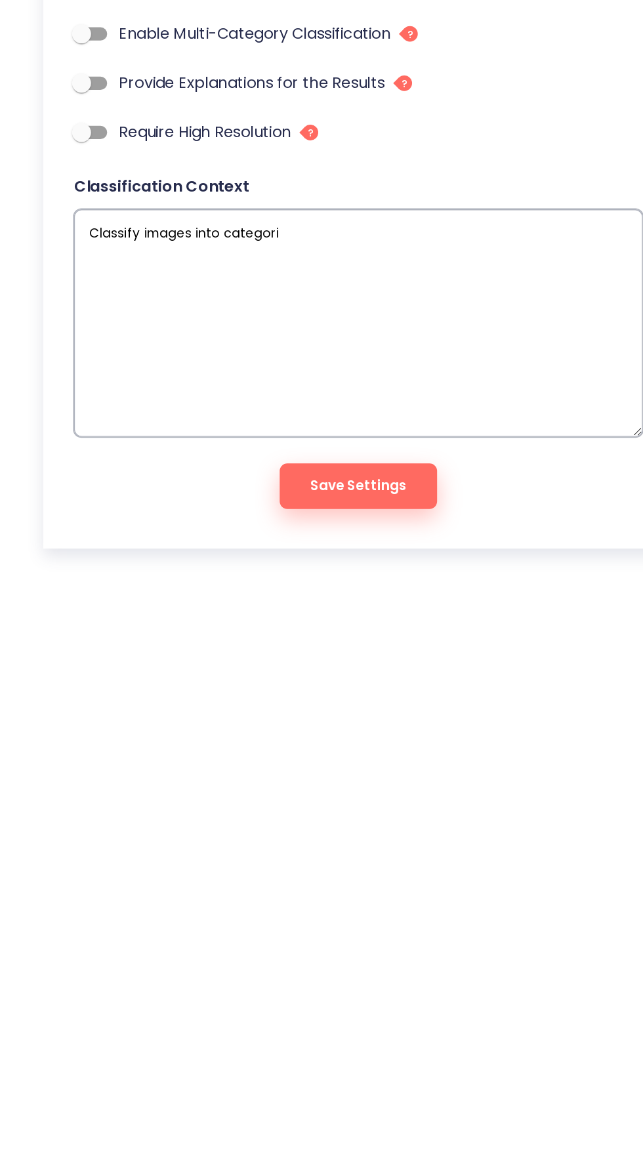
type textarea "x"
type textarea "Classify images into categorie"
type textarea "x"
type textarea "Classify images into categories"
type textarea "x"
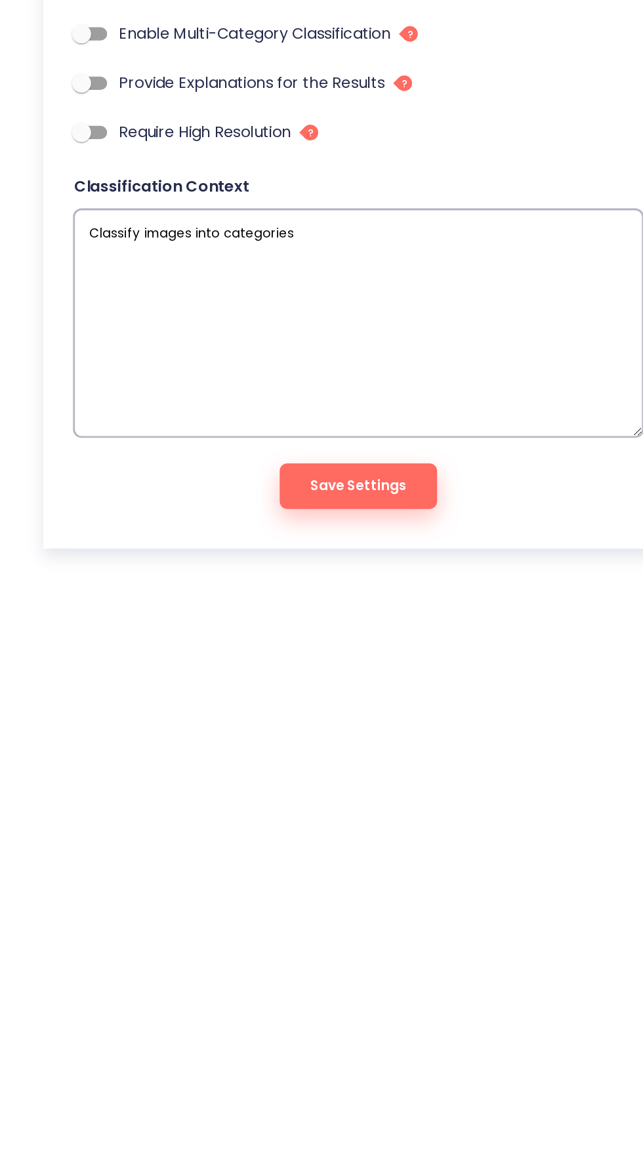
type textarea "Classify images into categories"
type textarea "x"
type textarea "Classify images into categories l"
type textarea "x"
type textarea "Classify images into categories li"
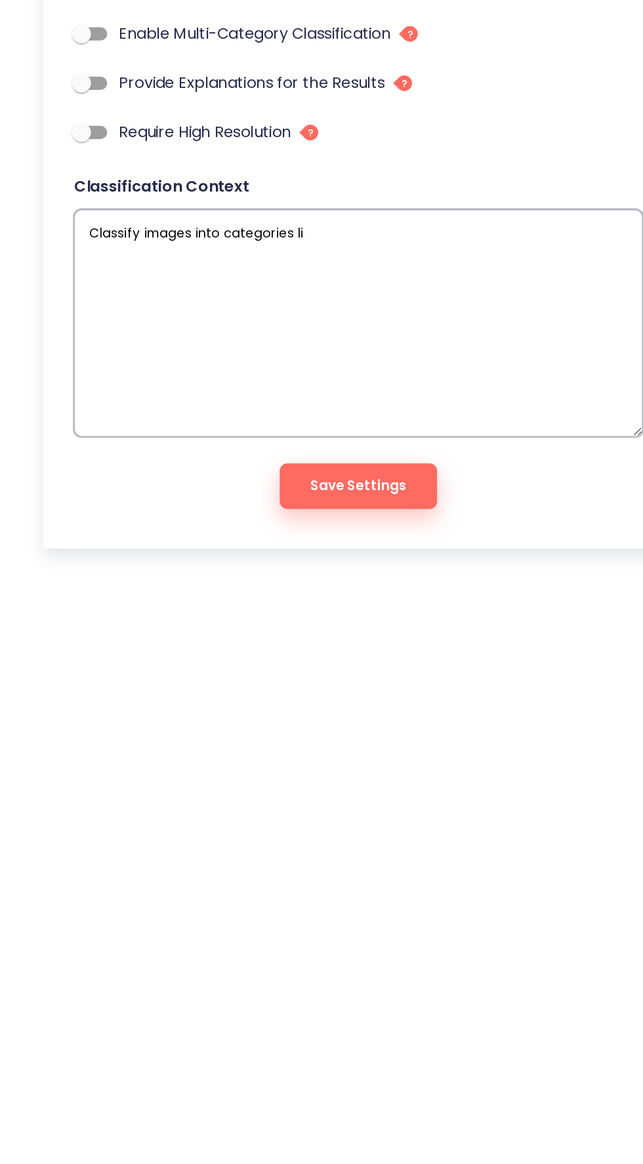
type textarea "x"
type textarea "Classify images into categories lik"
type textarea "x"
type textarea "Classify images into categories like"
type textarea "x"
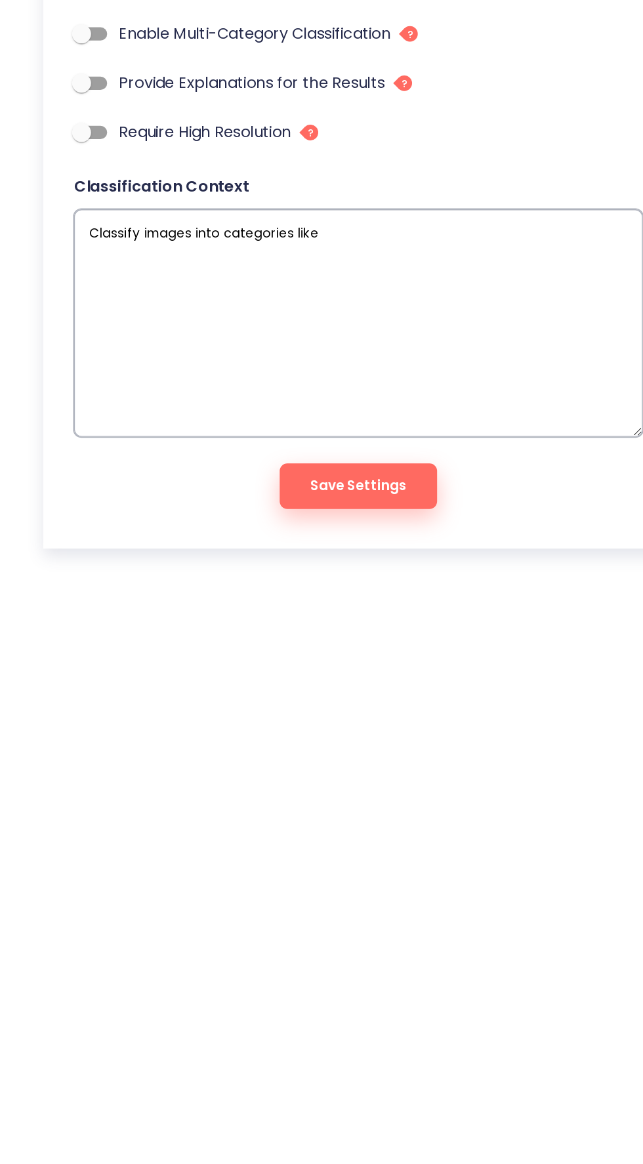
type textarea "Classify images into categories like"
type textarea "x"
type textarea "Classify images into categories like s"
type textarea "x"
type textarea "Classify images into categories like sc"
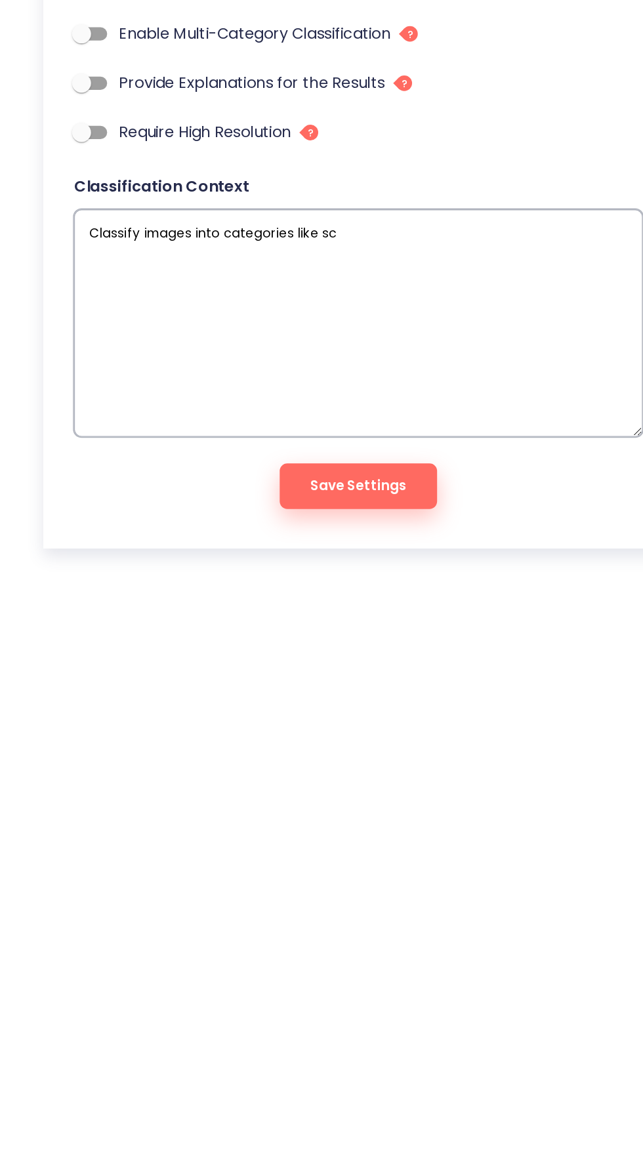
type textarea "x"
type textarea "Classify images into categories like sca"
type textarea "x"
type textarea "Classify images into categories like scam"
type textarea "x"
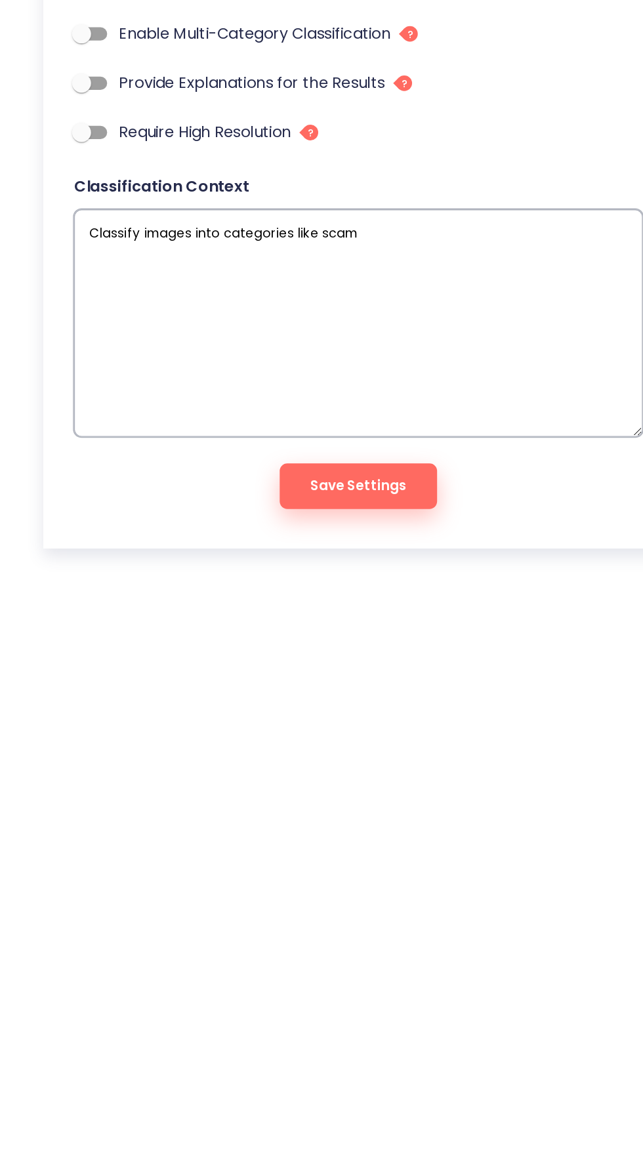
type textarea "Classify images into categories like scam"
type textarea "x"
type textarea "Classify images into categories like scam a"
type textarea "x"
type textarea "Classify images into categories like scam an"
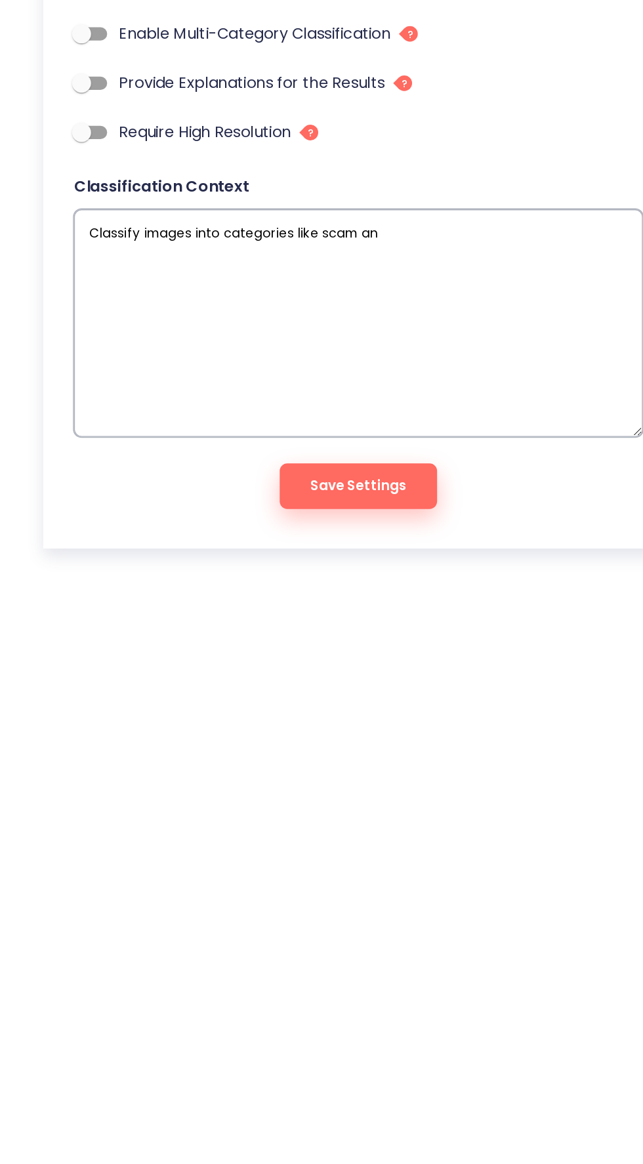
type textarea "x"
type textarea "Classify images into categories like scam and"
type textarea "x"
type textarea "Classify images into categories like scam and"
type textarea "x"
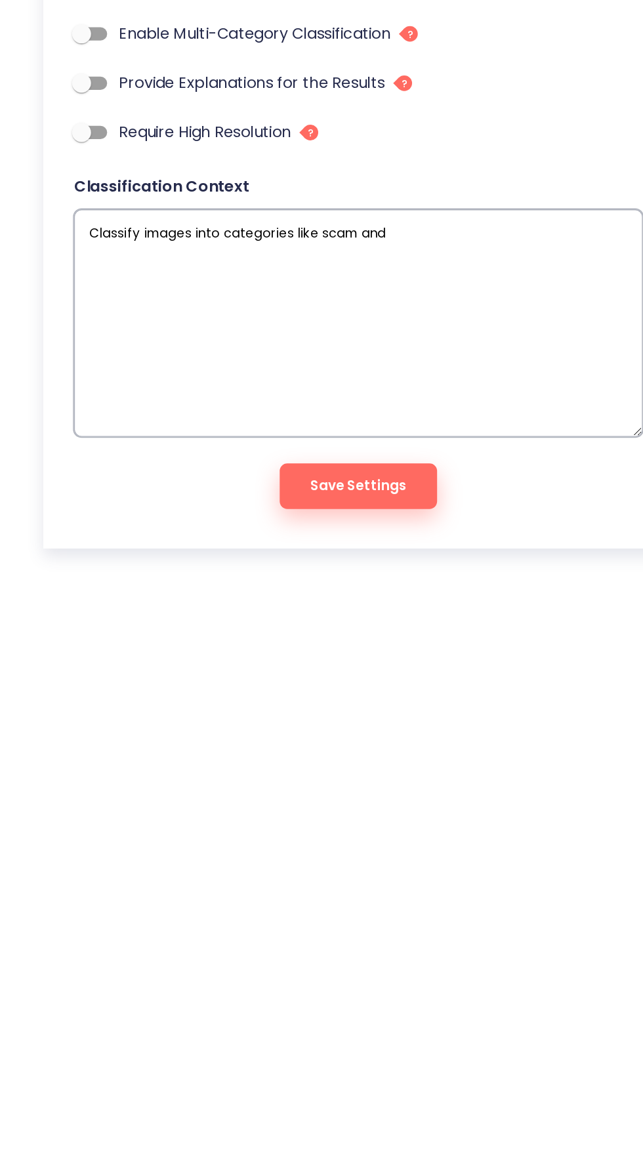
type textarea "Classify images into categories like scam and a"
type textarea "x"
type textarea "Classify images into categories like scam and"
type textarea "x"
type textarea "Classify images into categories like scam and s"
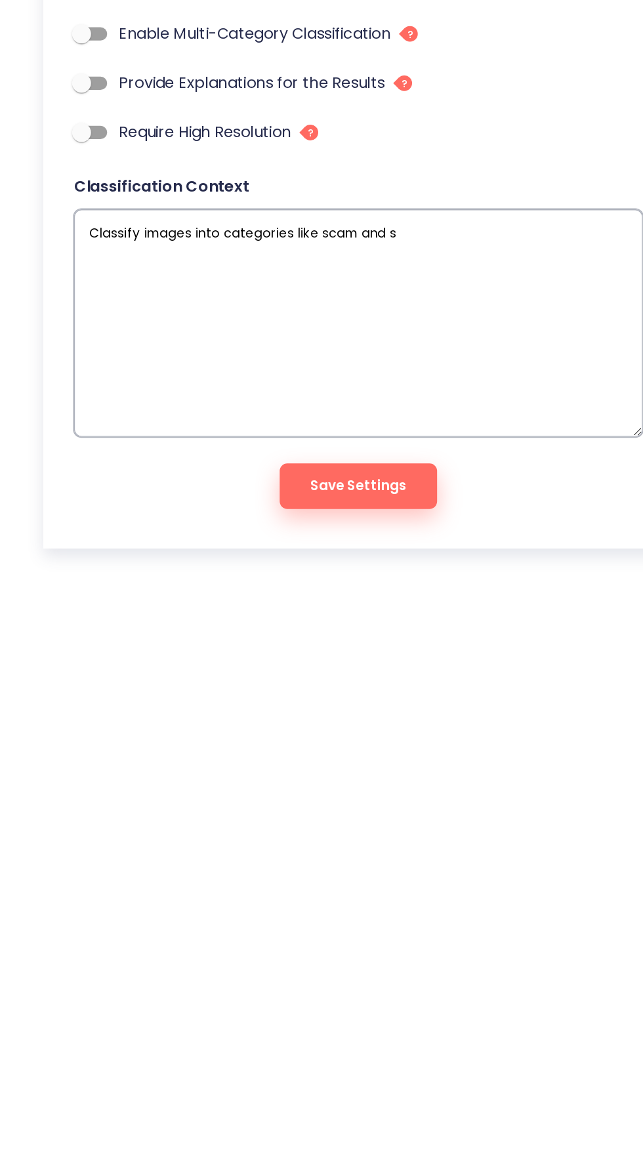
type textarea "x"
type textarea "Classify images into categories like scam and sa"
type textarea "x"
type textarea "Classify images into categories like scam and sad"
type textarea "x"
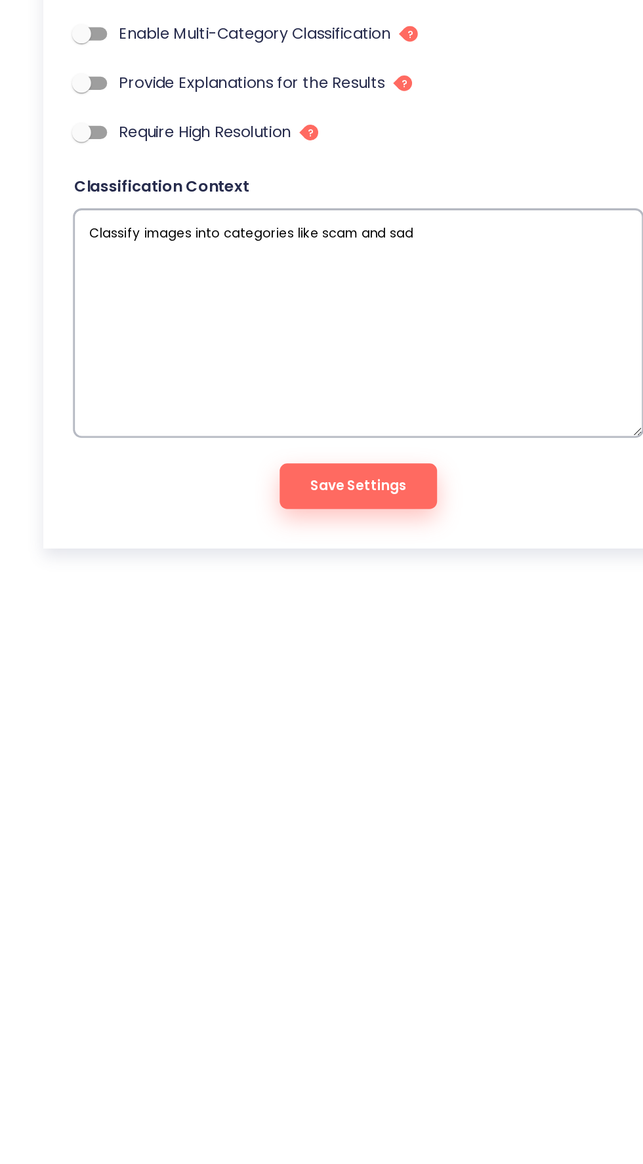
type textarea "Classify images into categories like scam and sa"
type textarea "x"
type textarea "Classify images into categories like scam and saf"
type textarea "x"
type textarea "Classify images into categories like scam and safe"
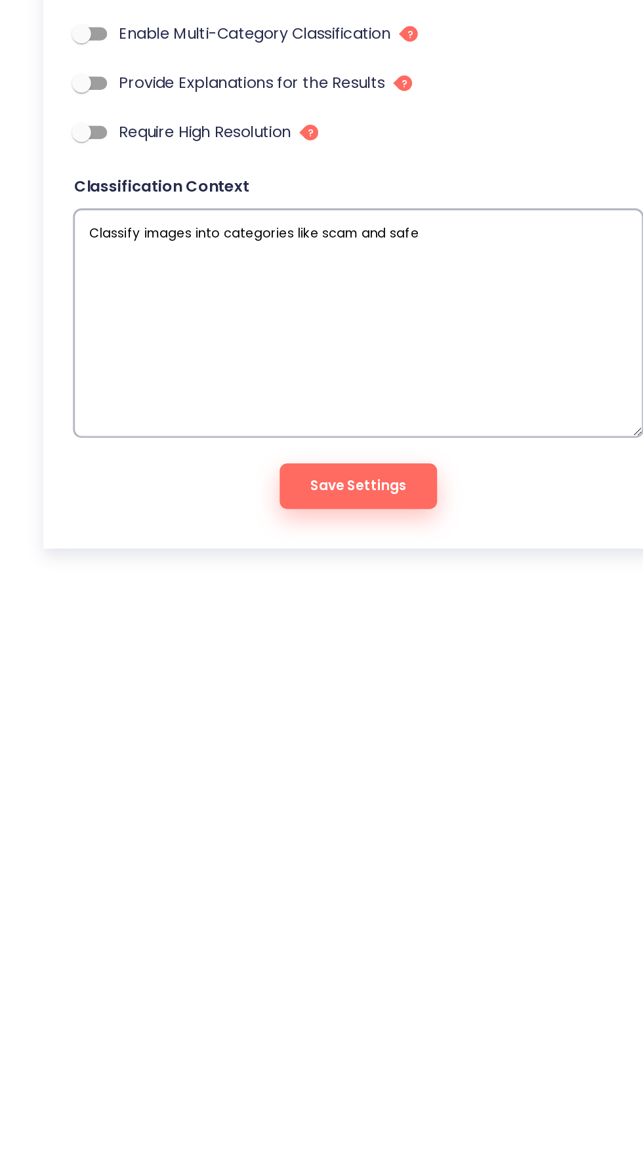
type textarea "x"
click at [351, 733] on span "Save Settings" at bounding box center [321, 731] width 67 height 16
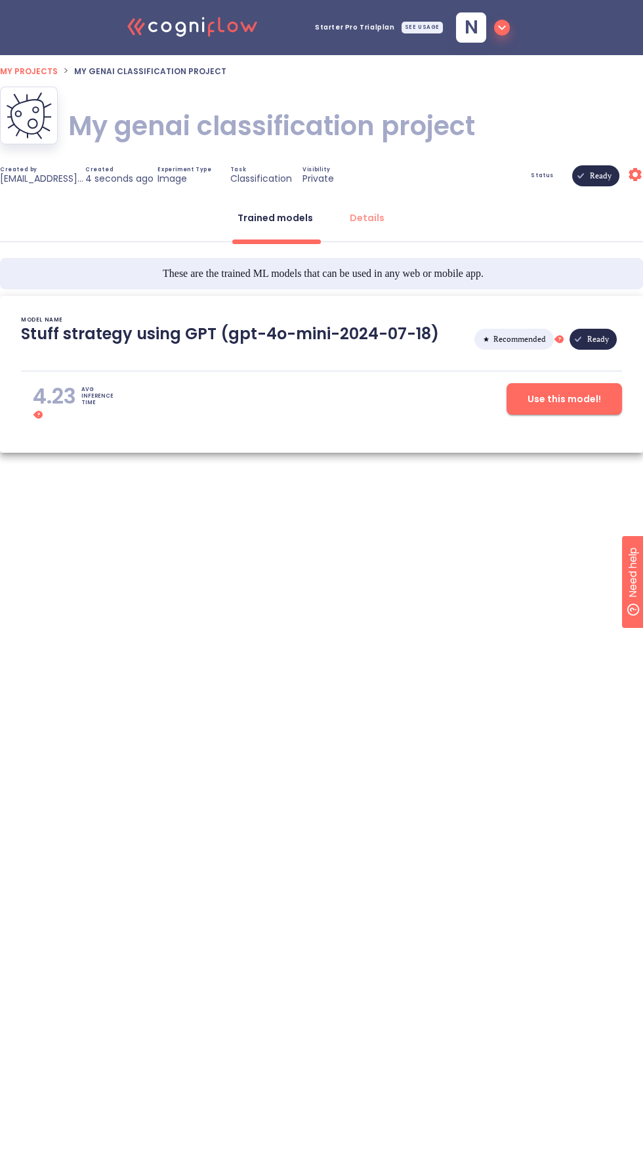
click at [521, 337] on span "Recommended" at bounding box center [520, 339] width 68 height 95
click at [566, 400] on span "Use this model!" at bounding box center [565, 399] width 74 height 16
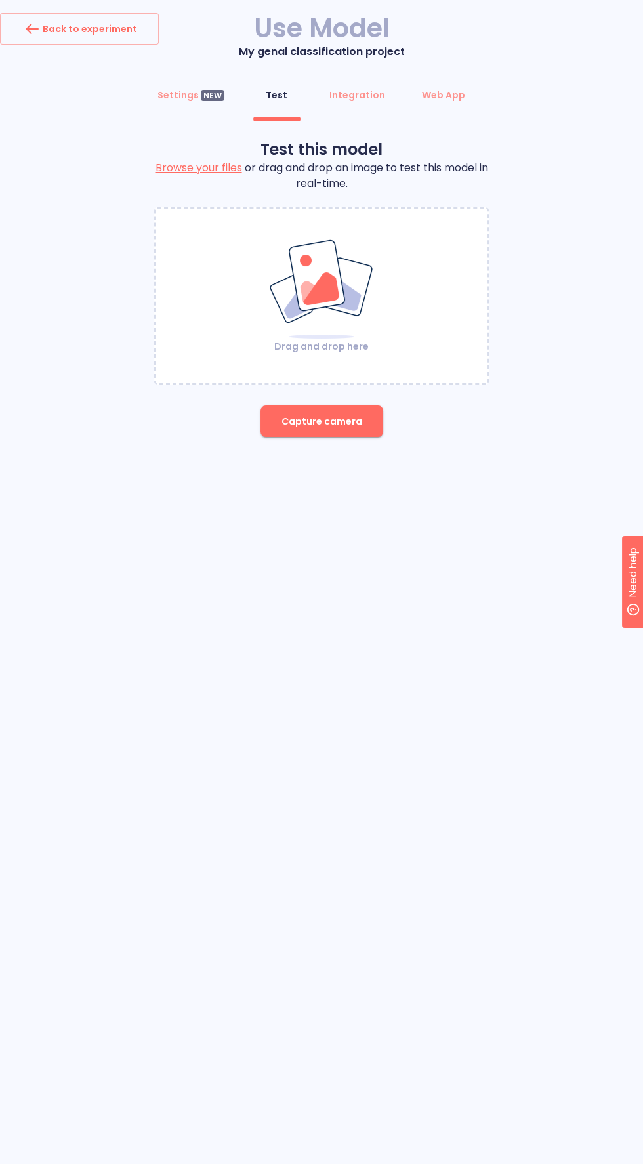
click at [213, 167] on label "Browse your files" at bounding box center [199, 167] width 87 height 15
click at [0, 0] on input "Browse your files" at bounding box center [0, 0] width 0 height 0
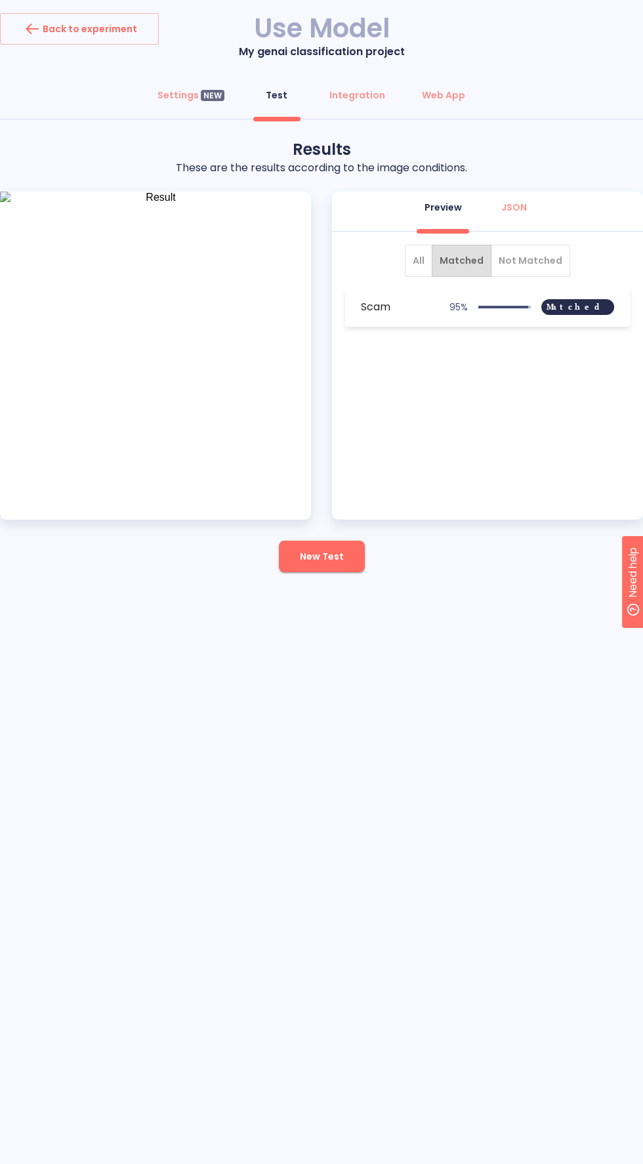
click at [312, 568] on button "New Test" at bounding box center [322, 557] width 86 height 32
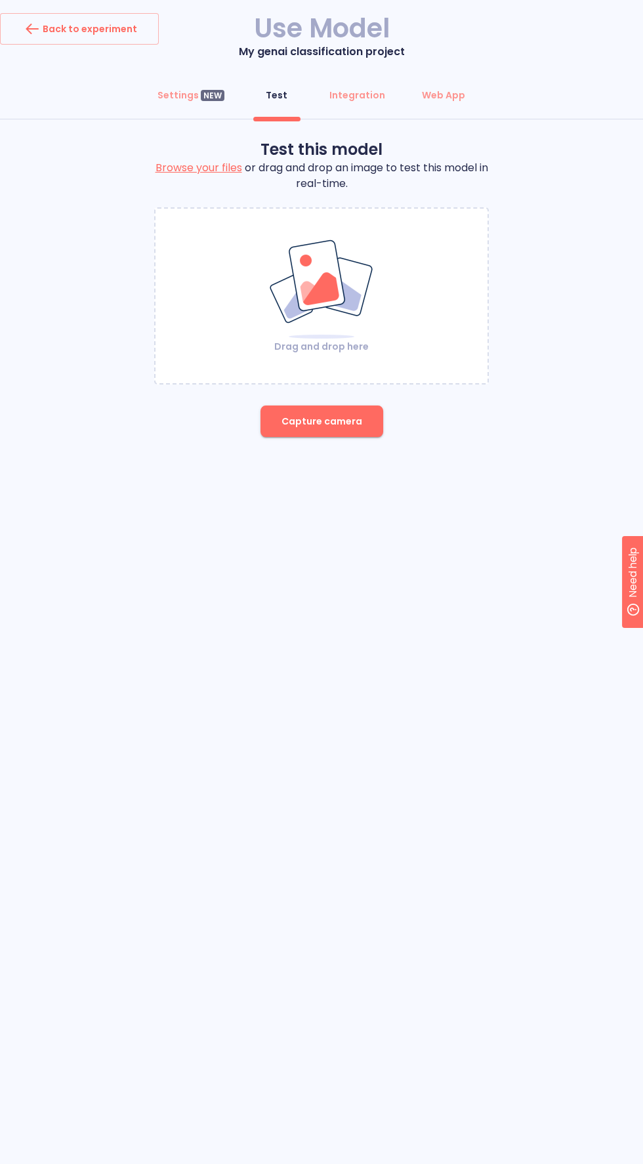
click at [193, 168] on label "Browse your files" at bounding box center [199, 167] width 87 height 15
click at [0, 0] on input "Browse your files" at bounding box center [0, 0] width 0 height 0
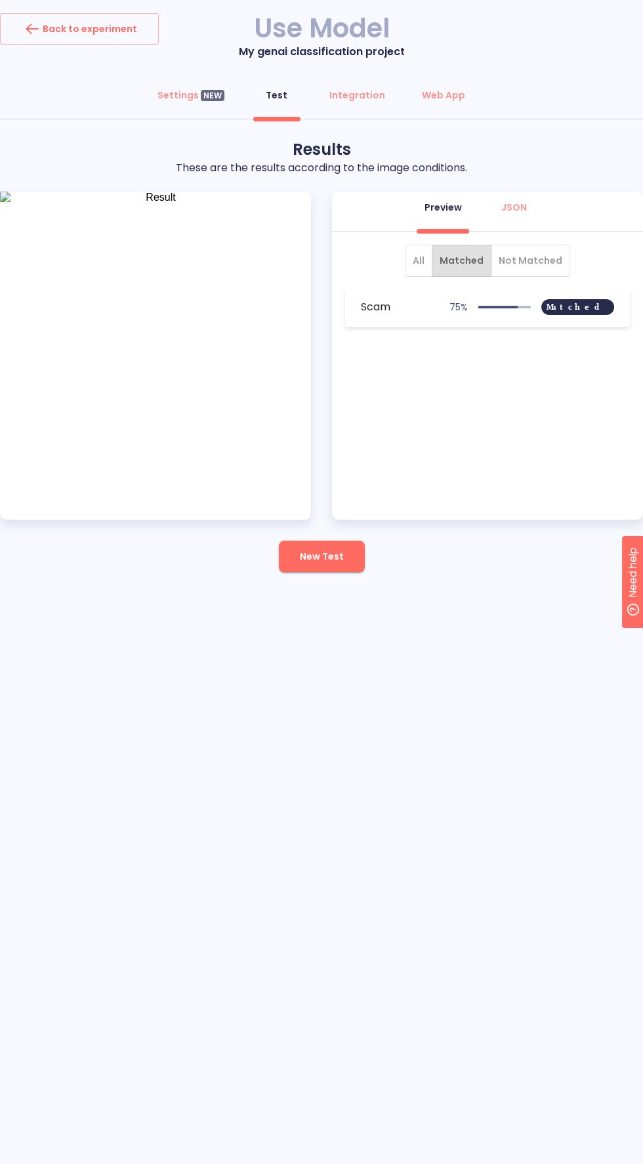
click at [532, 259] on span "Not Matched" at bounding box center [531, 261] width 64 height 16
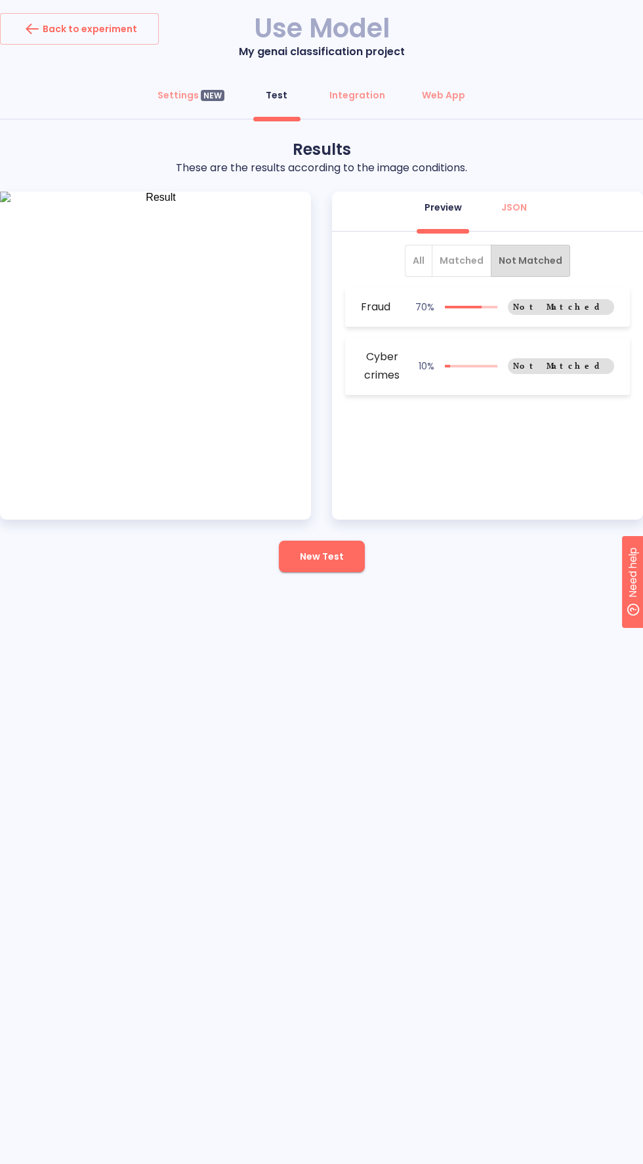
click at [419, 264] on span "All" at bounding box center [419, 261] width 12 height 16
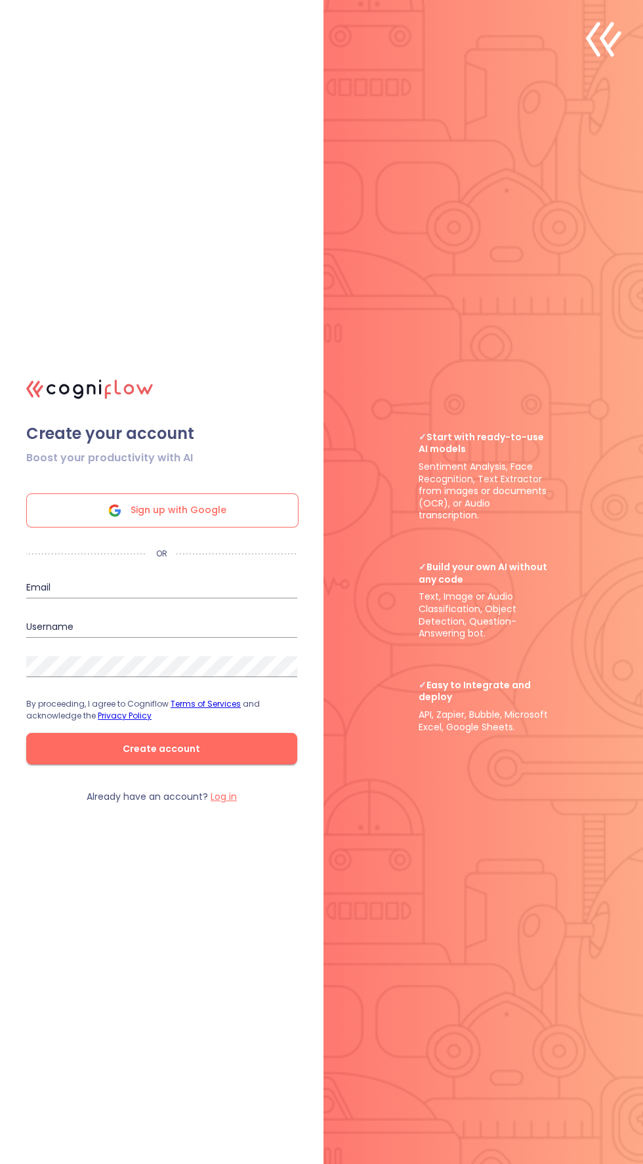
click at [247, 528] on div "Sign up with Google" at bounding box center [162, 511] width 272 height 34
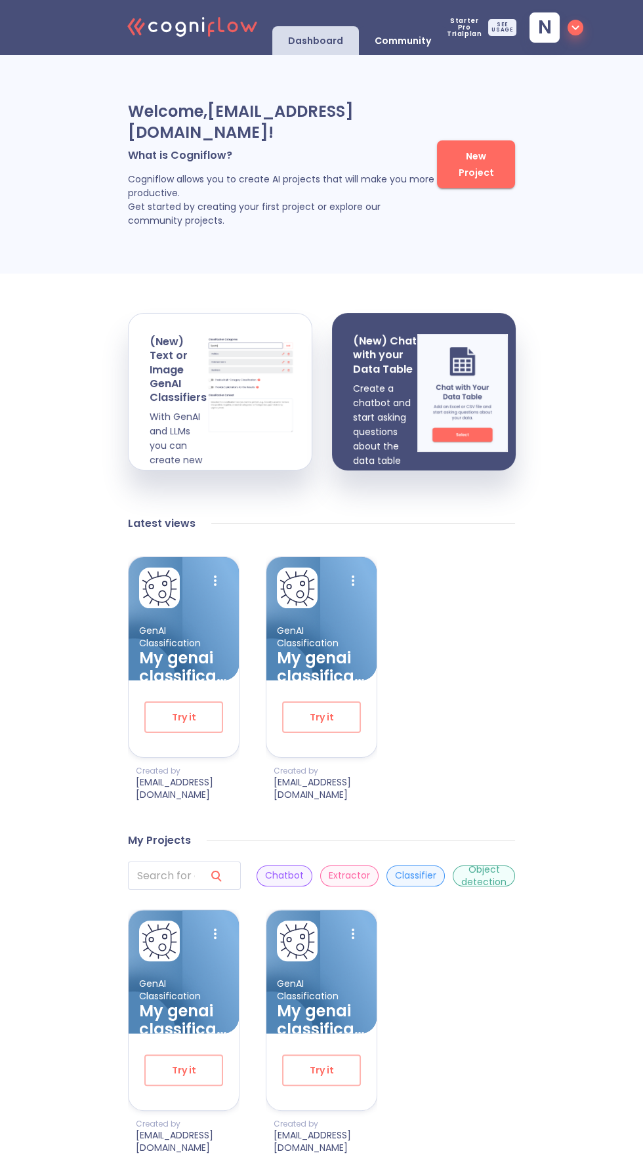
click at [547, 31] on span "n" at bounding box center [557, 27] width 54 height 30
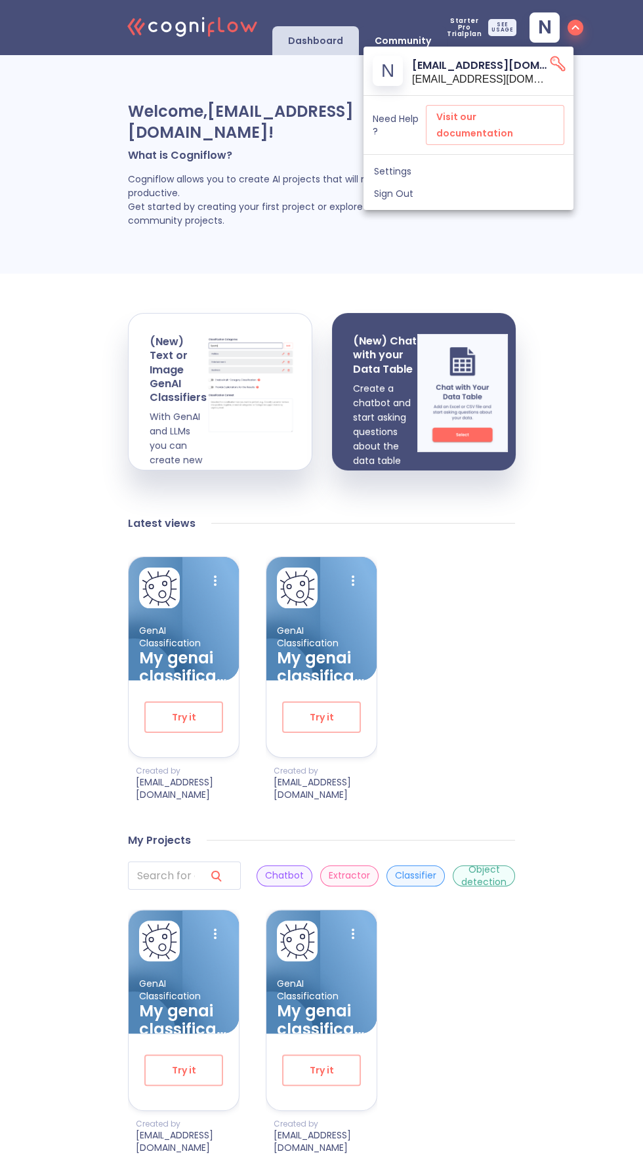
click at [536, 235] on div at bounding box center [321, 582] width 643 height 1164
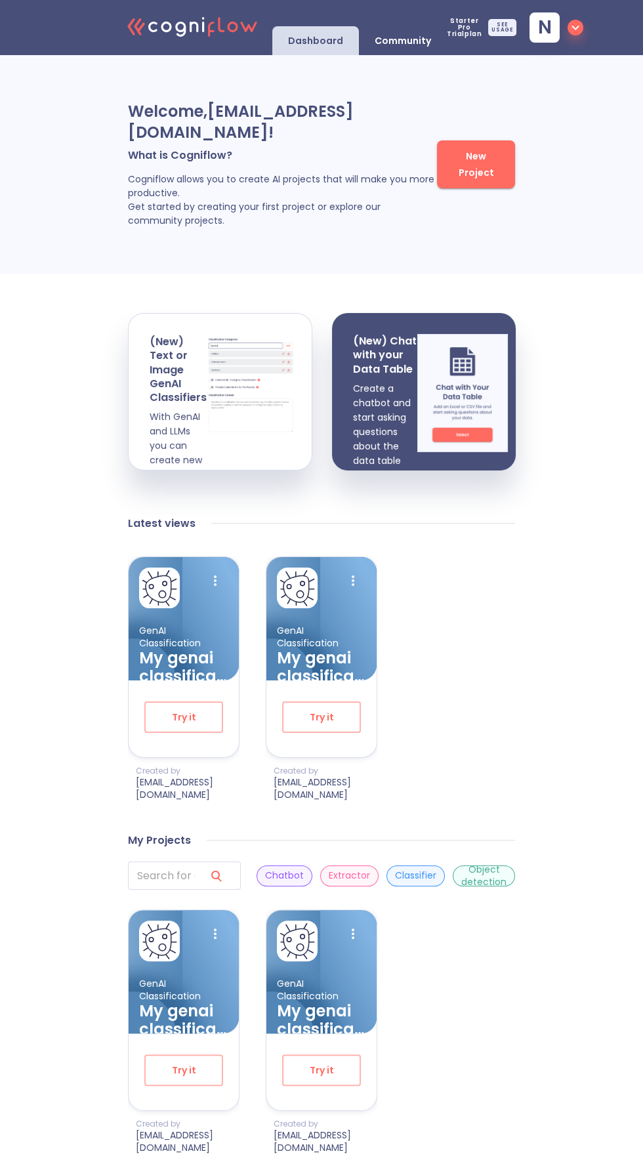
click at [549, 14] on span "n" at bounding box center [557, 27] width 54 height 30
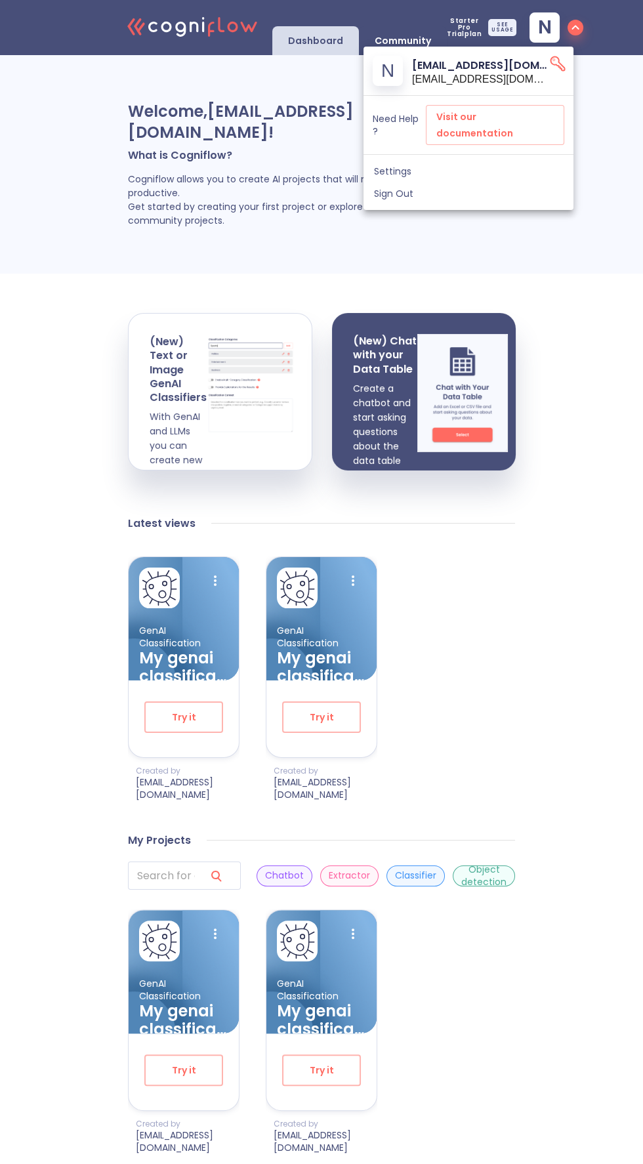
click at [536, 255] on div at bounding box center [321, 582] width 643 height 1164
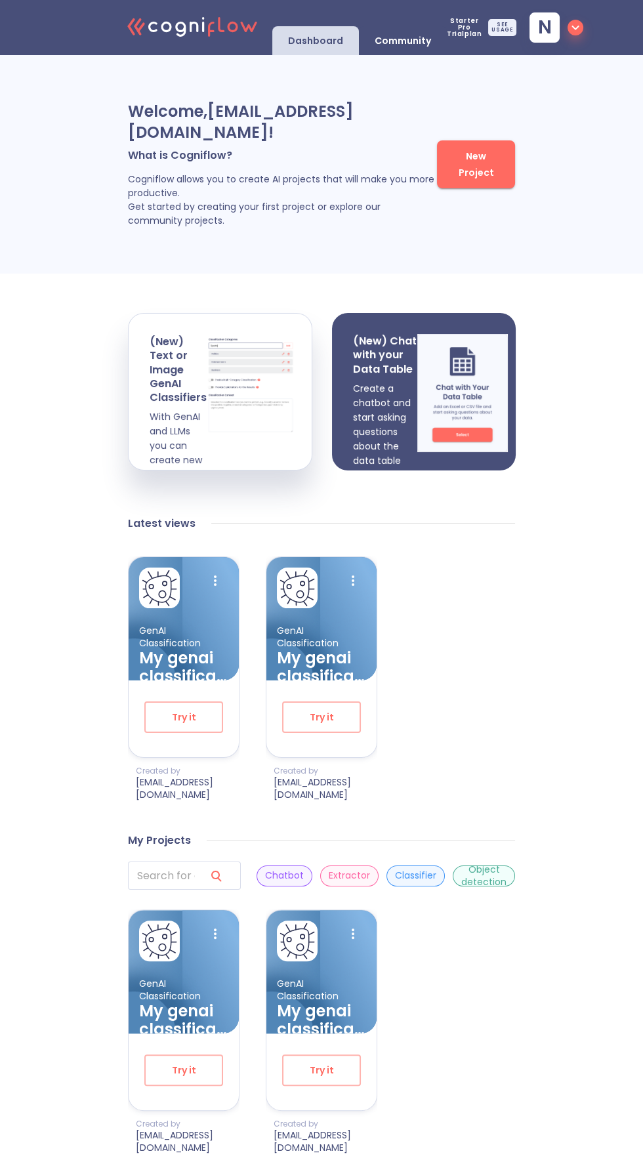
click at [484, 423] on img at bounding box center [462, 393] width 91 height 118
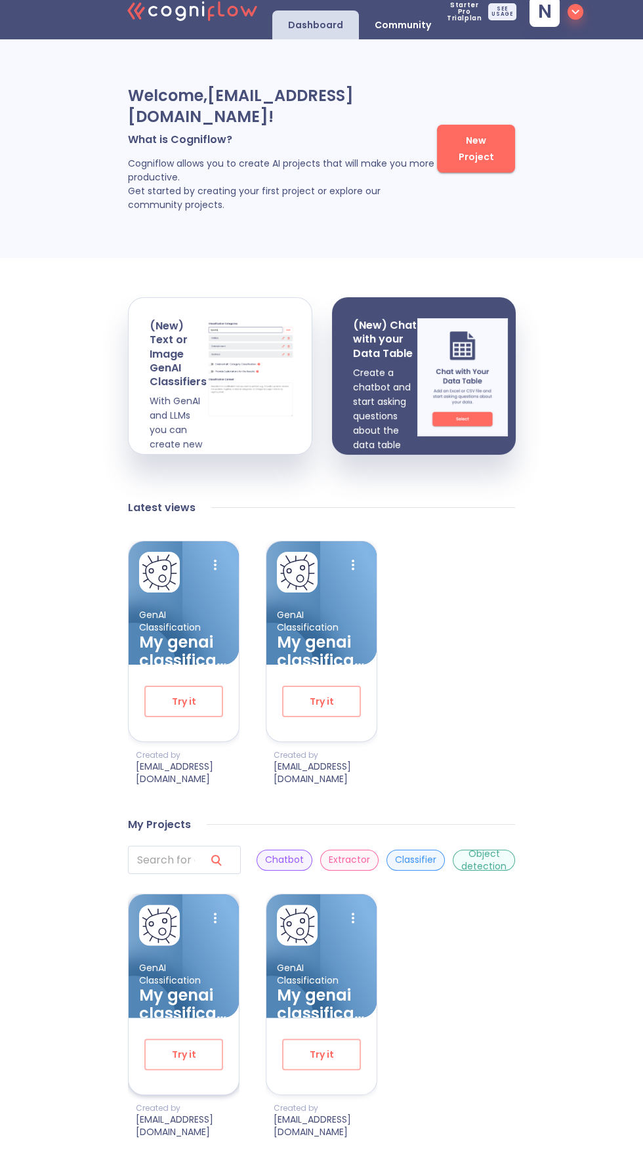
click at [169, 939] on img at bounding box center [159, 925] width 37 height 37
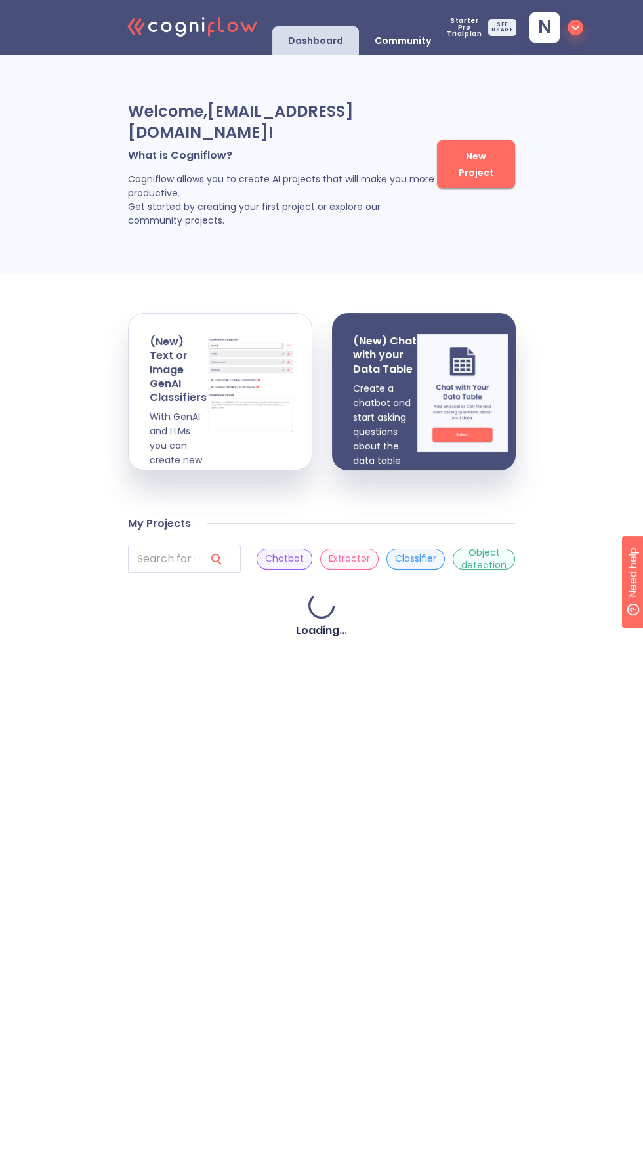
scroll to position [19, 0]
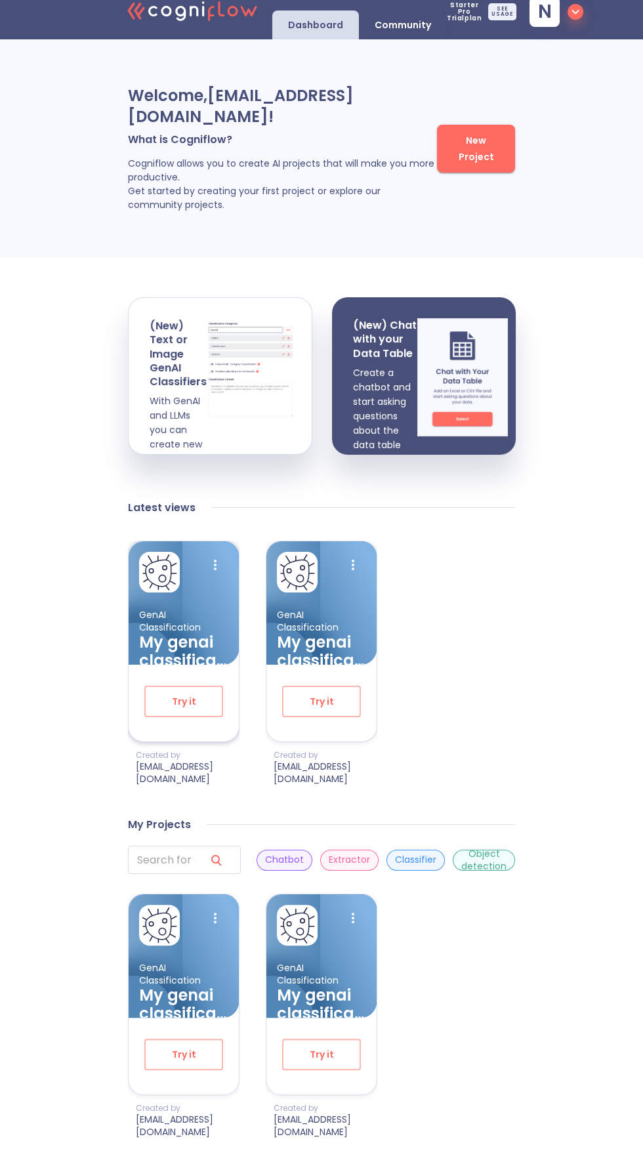
click at [161, 625] on img at bounding box center [173, 624] width 89 height 81
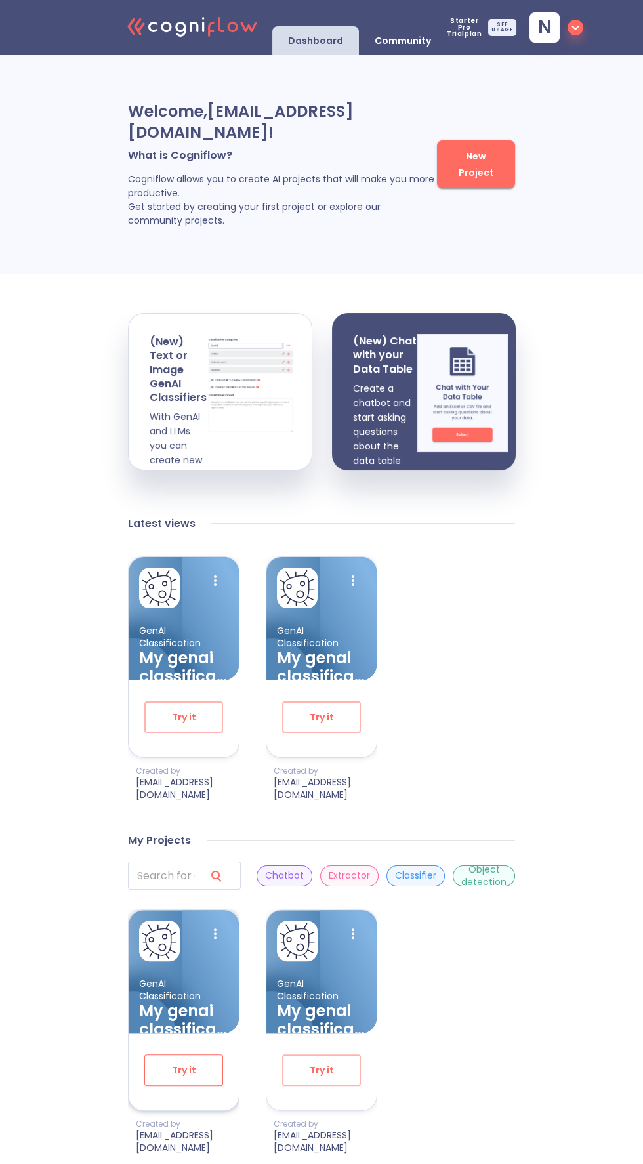
click at [170, 1079] on span "Try it" at bounding box center [183, 1071] width 35 height 16
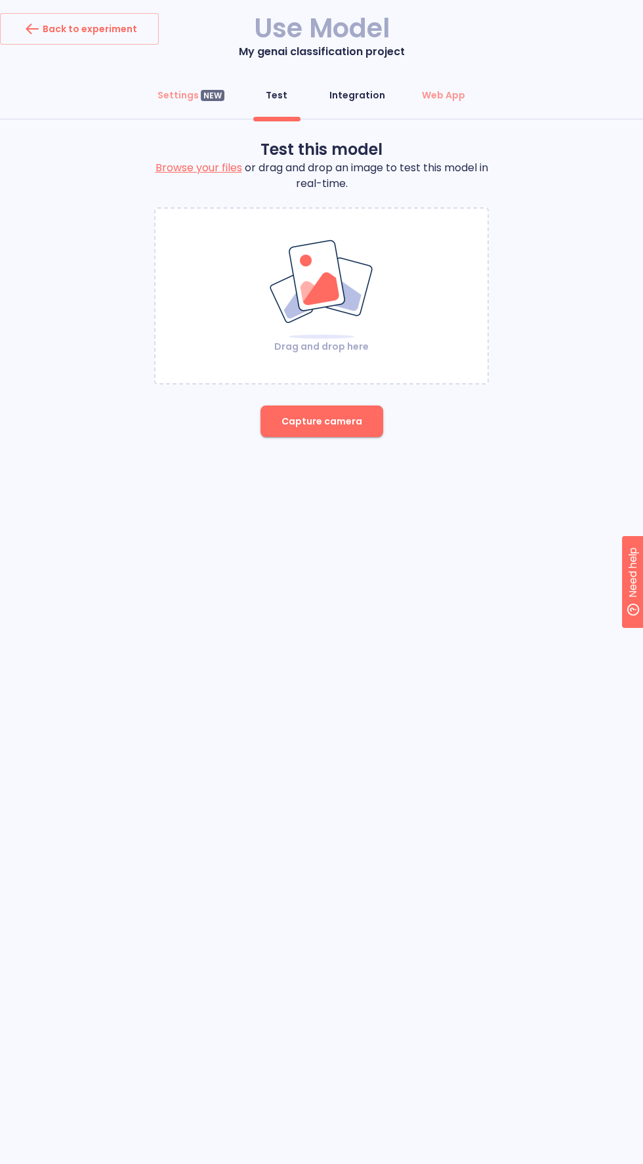
click at [359, 94] on div "Integration" at bounding box center [357, 95] width 56 height 13
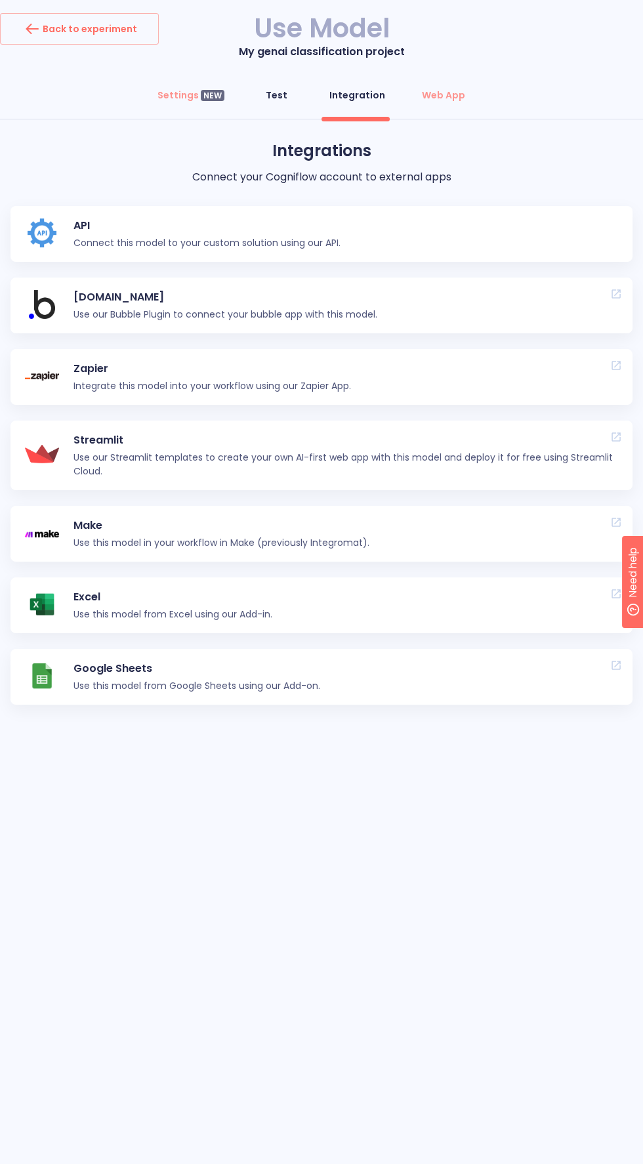
click at [267, 110] on button "Test" at bounding box center [276, 95] width 47 height 32
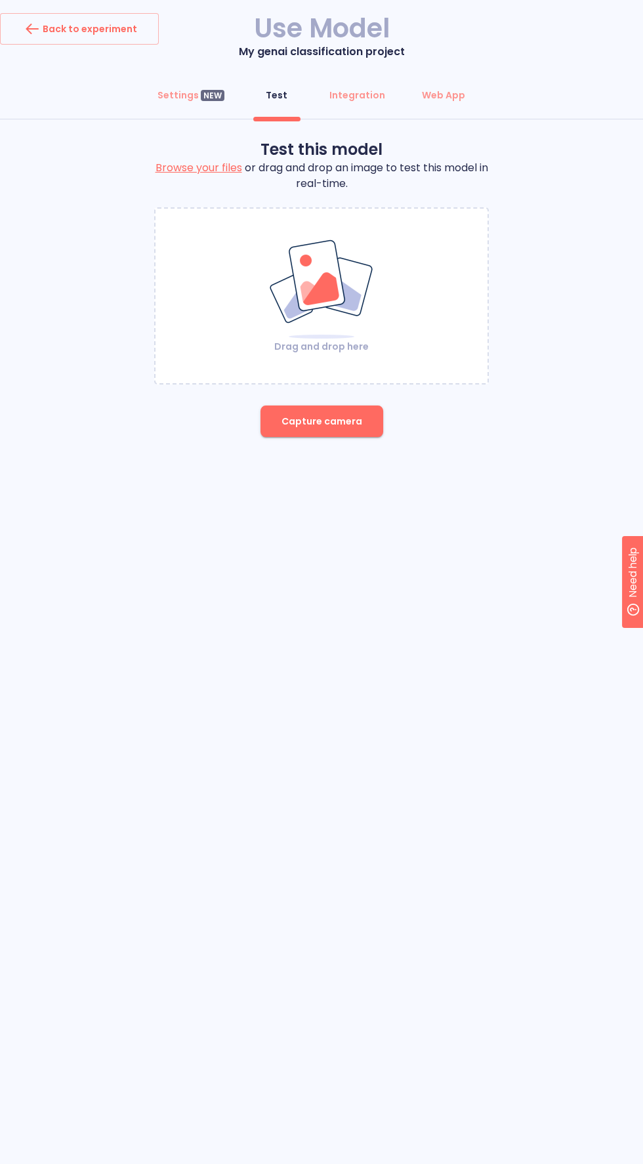
click at [198, 173] on label "Browse your files" at bounding box center [199, 167] width 87 height 15
click at [0, 0] on input "Browse your files" at bounding box center [0, 0] width 0 height 0
